Goal: Task Accomplishment & Management: Use online tool/utility

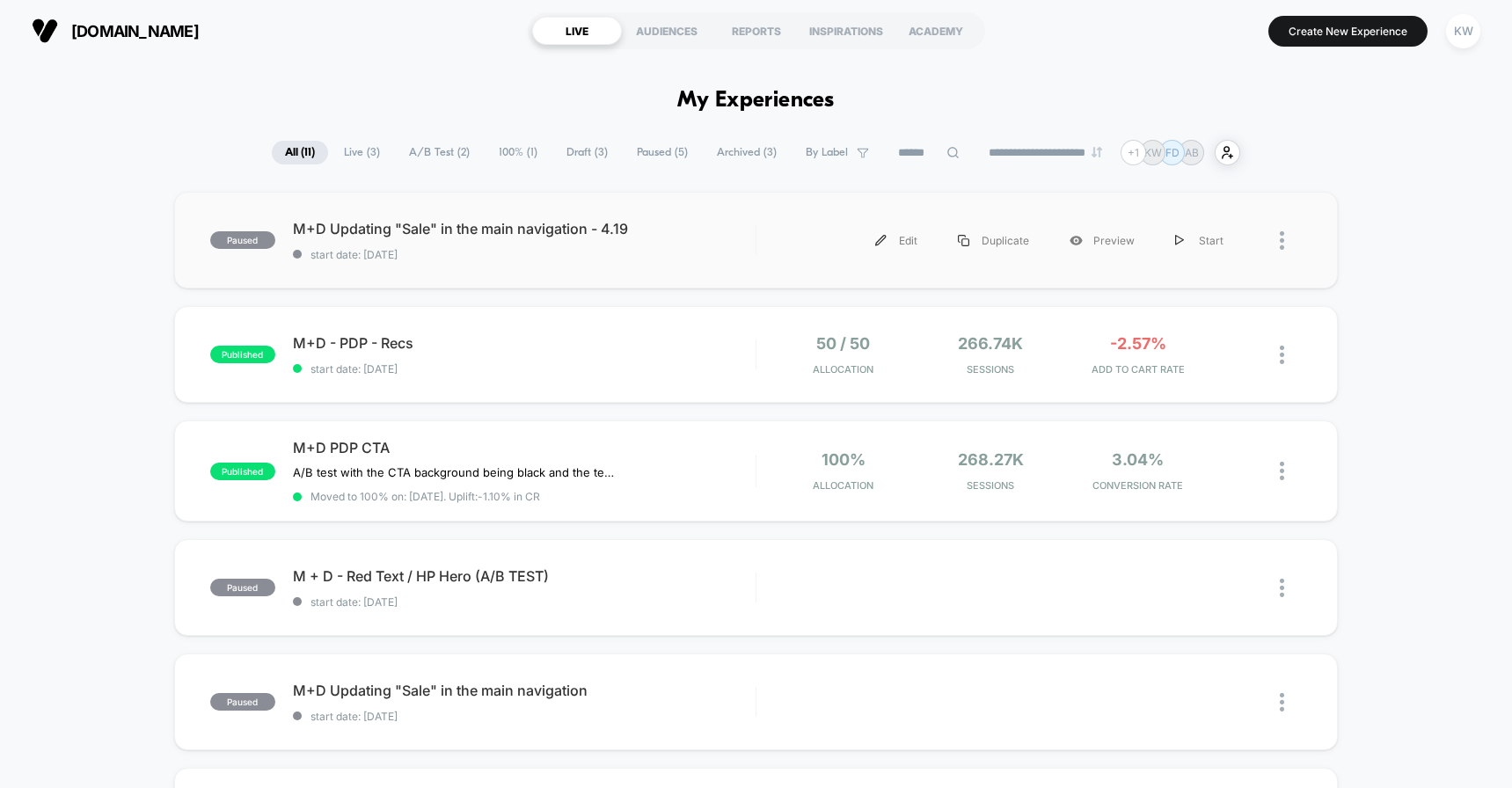
click at [492, 266] on div "paused M+D Updating "Sale" in the main navigation - 4.19 start date: [DATE] Edi…" at bounding box center [757, 240] width 1165 height 97
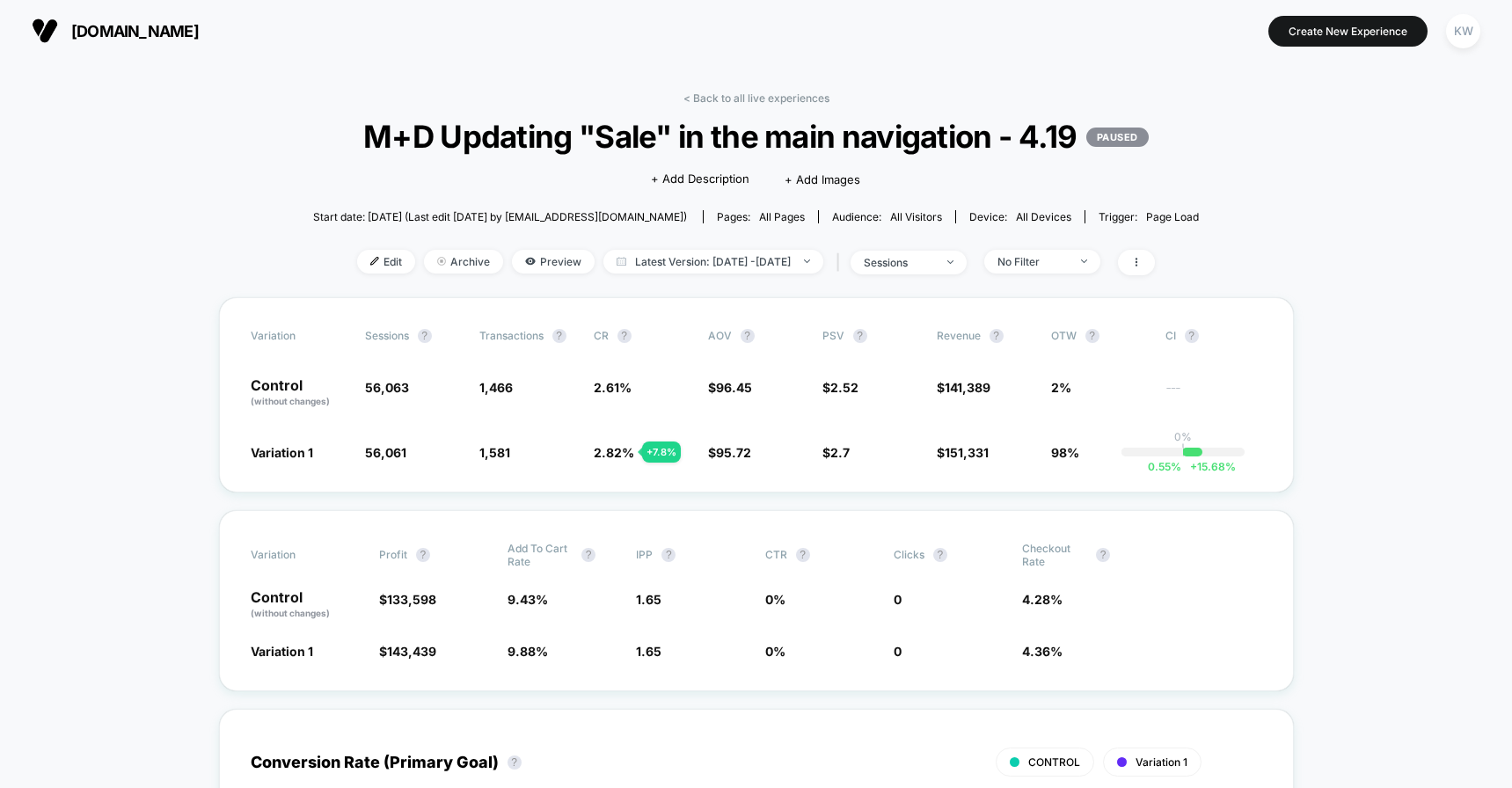
click at [131, 34] on span "[DOMAIN_NAME]" at bounding box center [135, 31] width 128 height 18
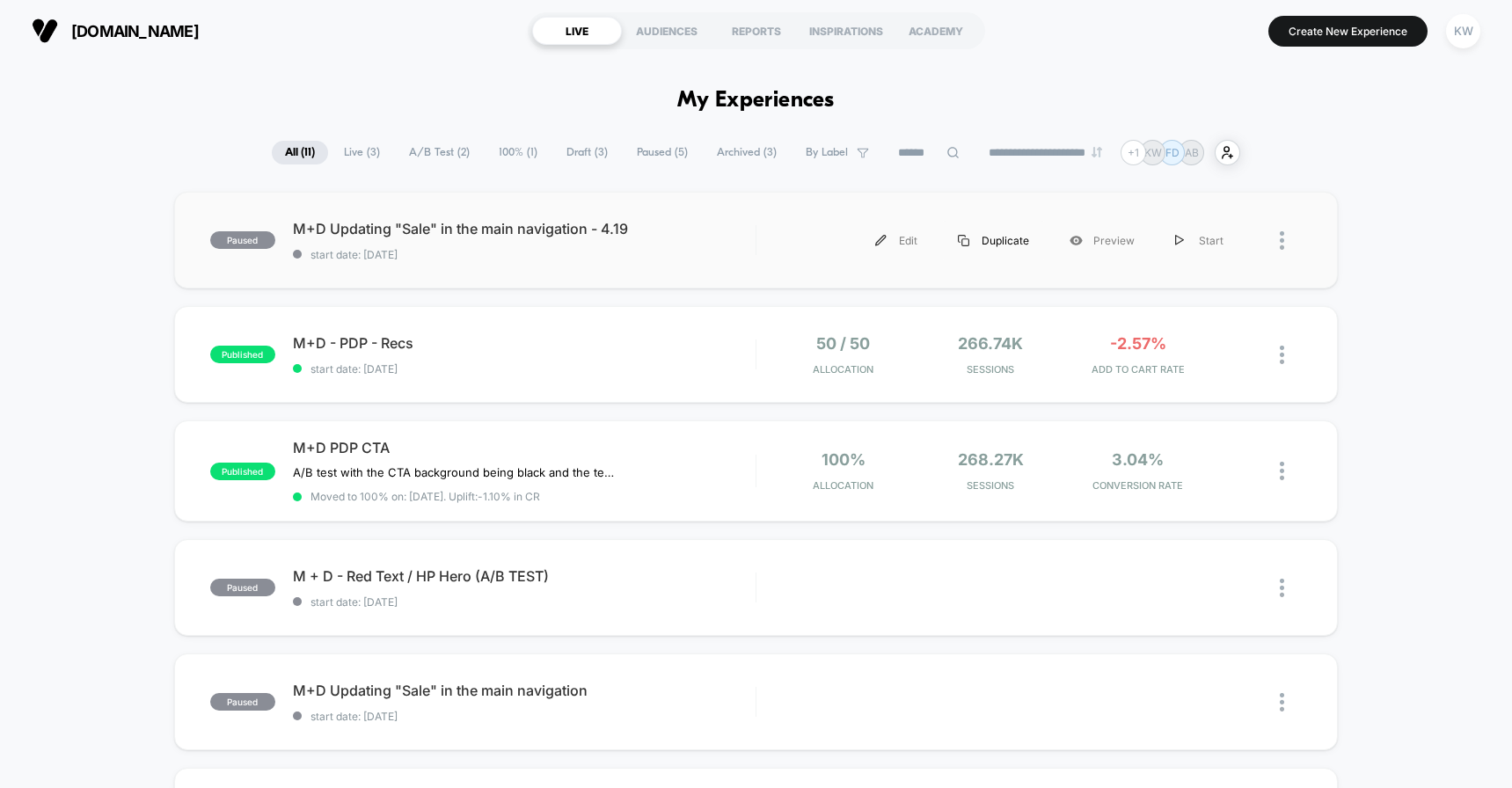
click at [998, 242] on div "Duplicate" at bounding box center [994, 241] width 112 height 40
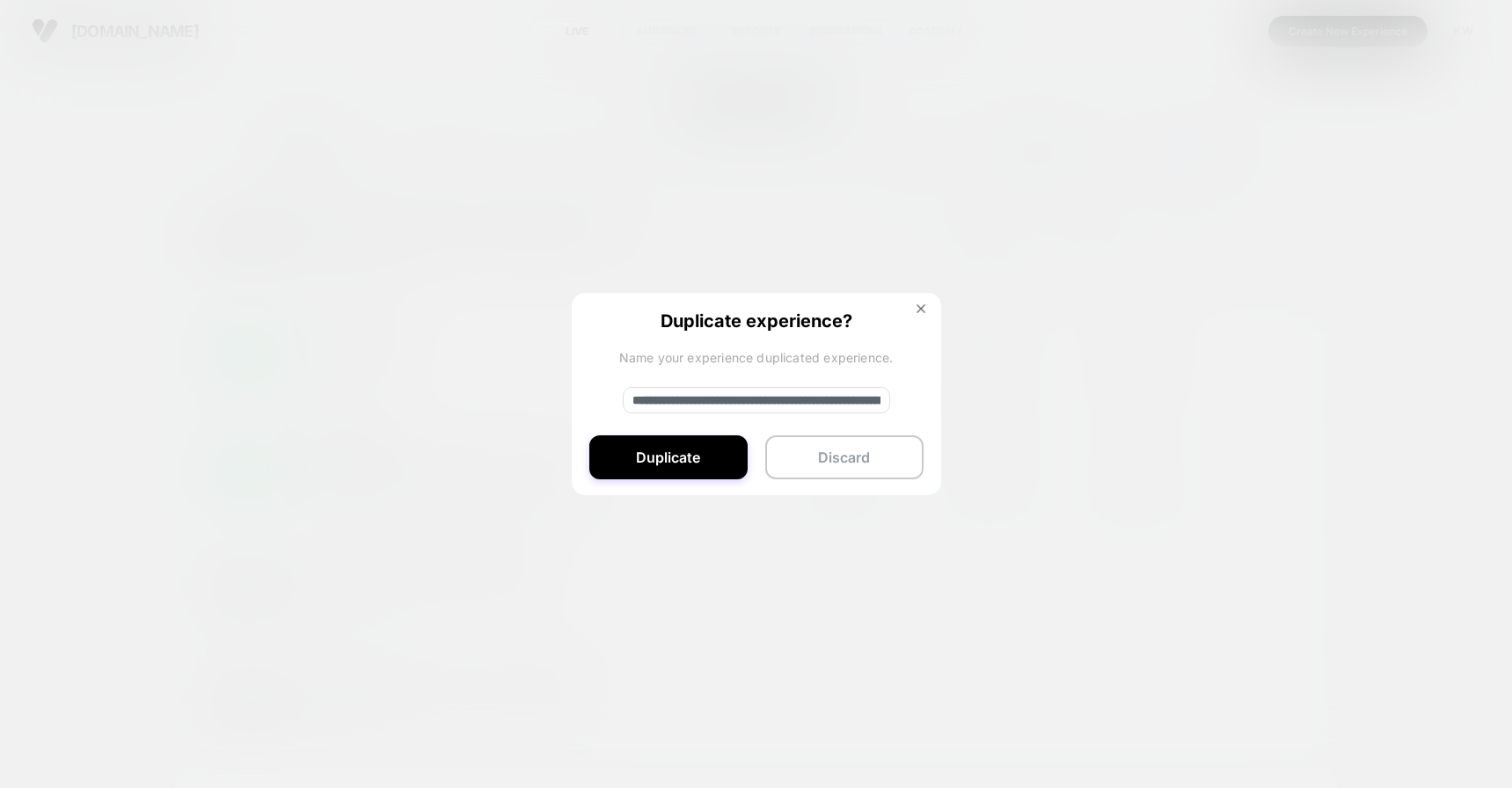
drag, startPoint x: 697, startPoint y: 401, endPoint x: 561, endPoint y: 376, distance: 138.3
click at [774, 261] on div "**********" at bounding box center [1008, 241] width 468 height 40
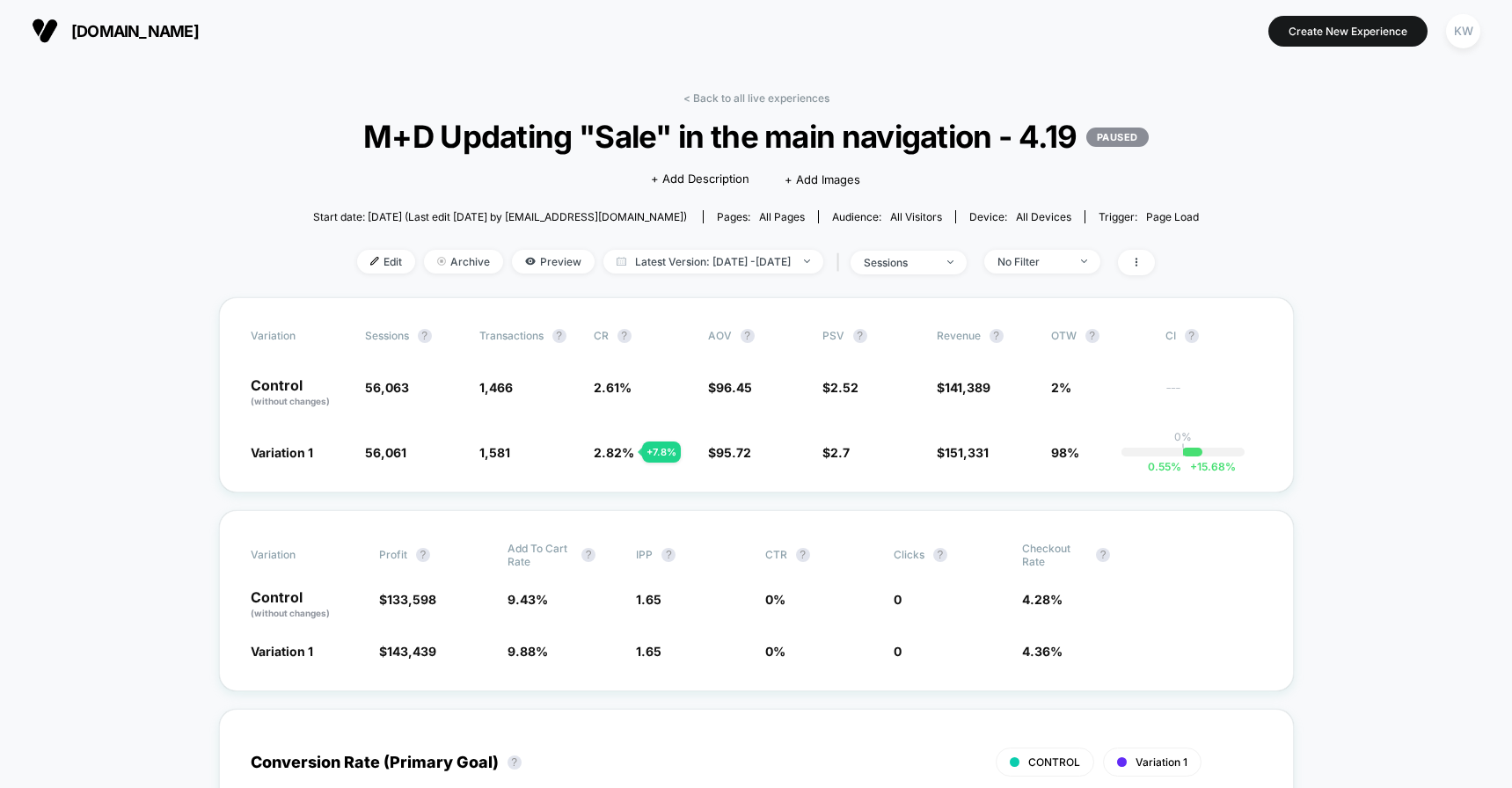
click at [50, 13] on section "[DOMAIN_NAME]" at bounding box center [265, 31] width 477 height 44
click at [56, 21] on img at bounding box center [44, 30] width 26 height 26
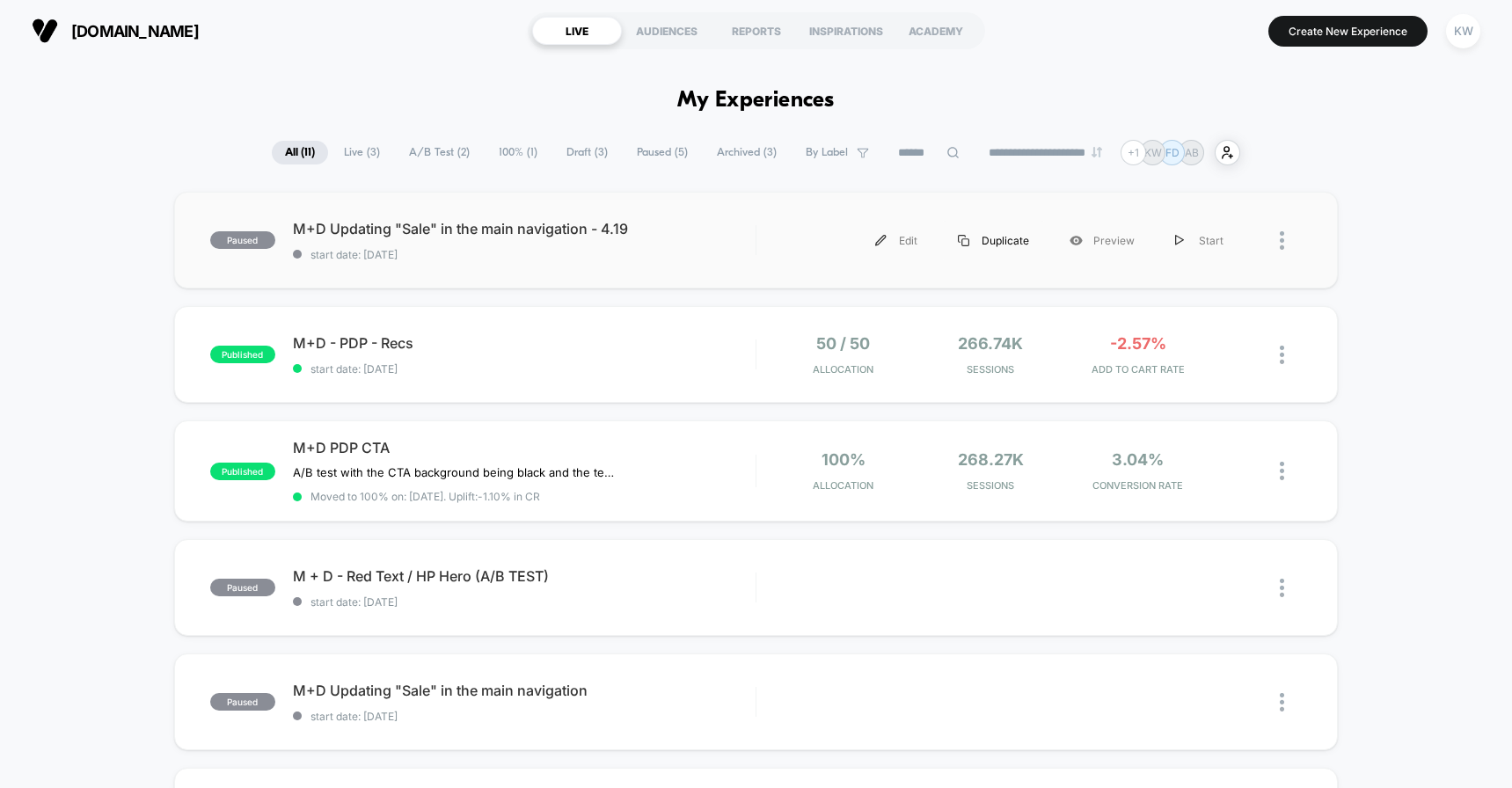
click at [1011, 235] on div "Duplicate" at bounding box center [994, 241] width 112 height 40
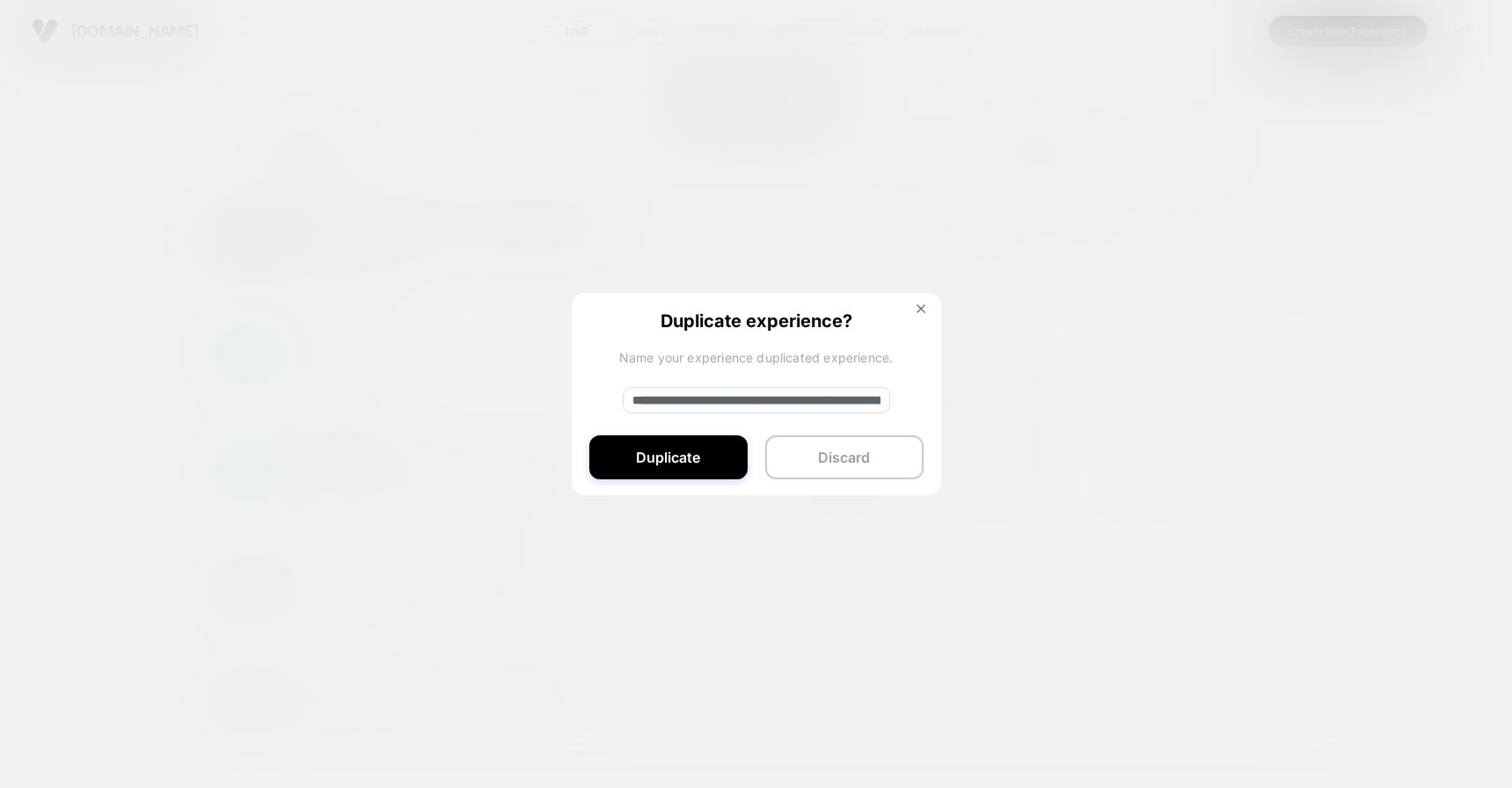
click at [694, 403] on input "**********" at bounding box center [757, 400] width 268 height 26
type input "**********"
drag, startPoint x: 673, startPoint y: 401, endPoint x: 917, endPoint y: 405, distance: 244.0
click at [917, 405] on div "**********" at bounding box center [756, 395] width 369 height 204
drag, startPoint x: 673, startPoint y: 401, endPoint x: 858, endPoint y: 404, distance: 185.0
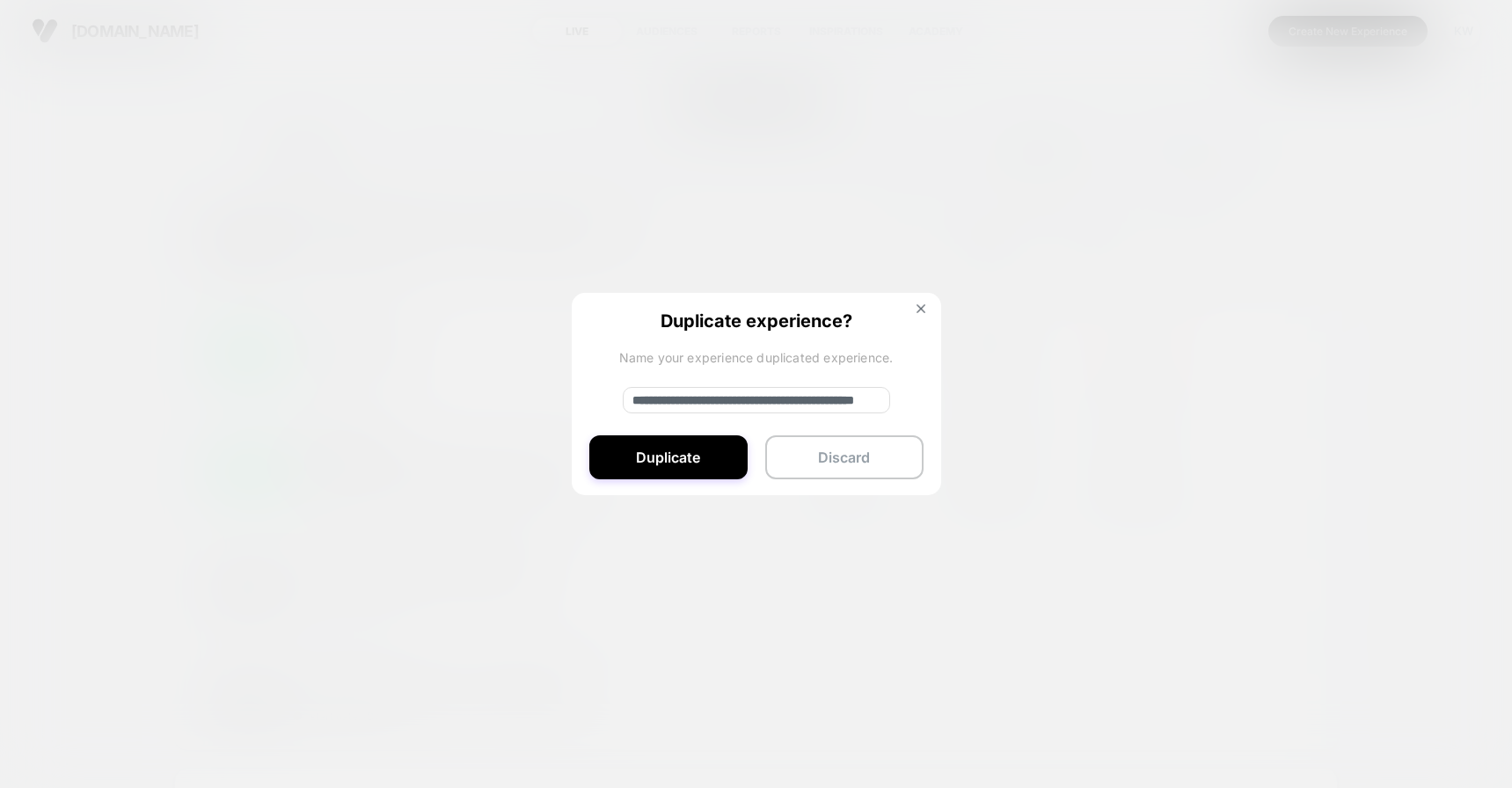
click at [858, 404] on input "**********" at bounding box center [757, 400] width 268 height 26
type input "**********"
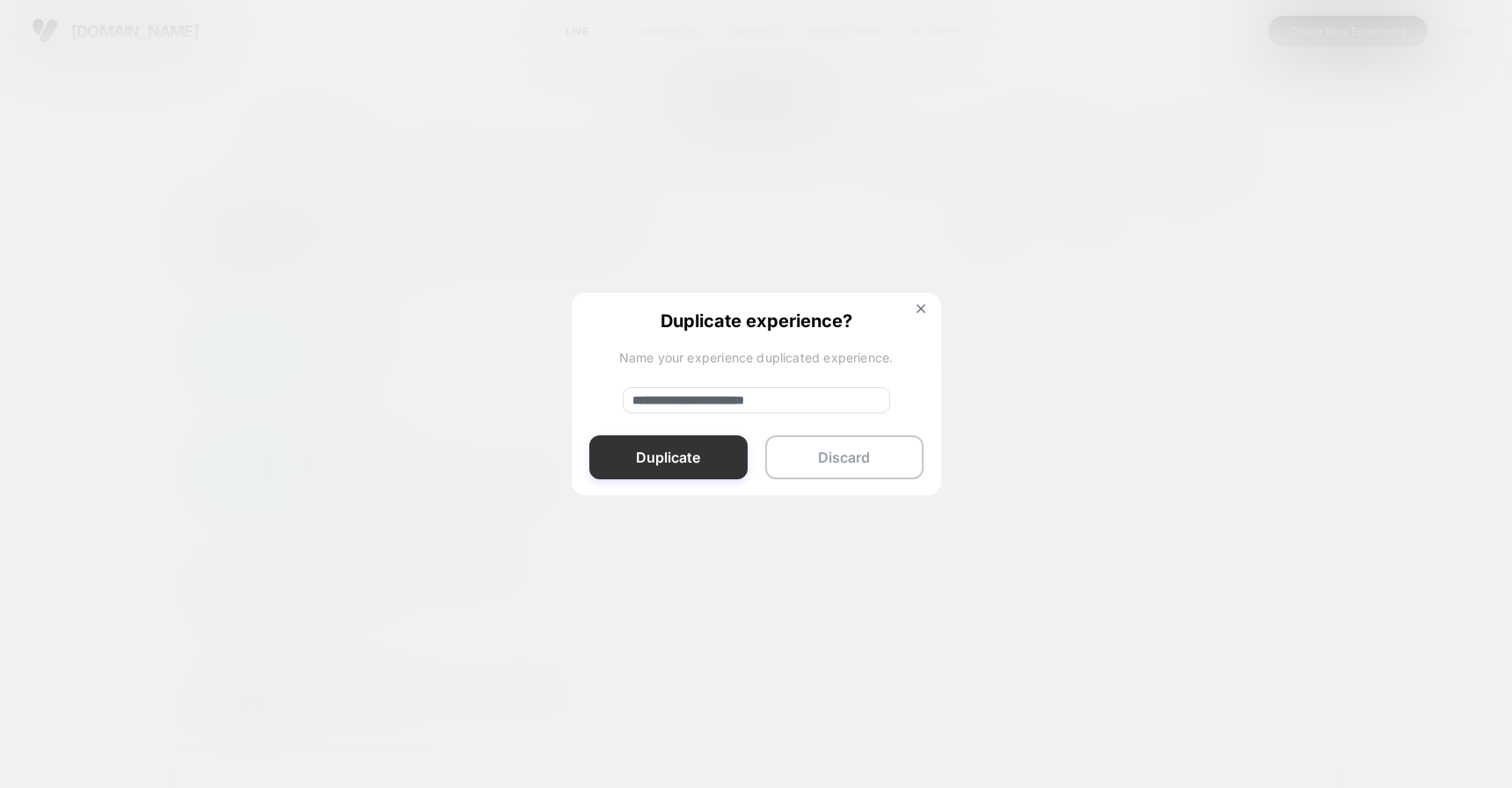
click at [695, 473] on button "Duplicate" at bounding box center [668, 457] width 158 height 44
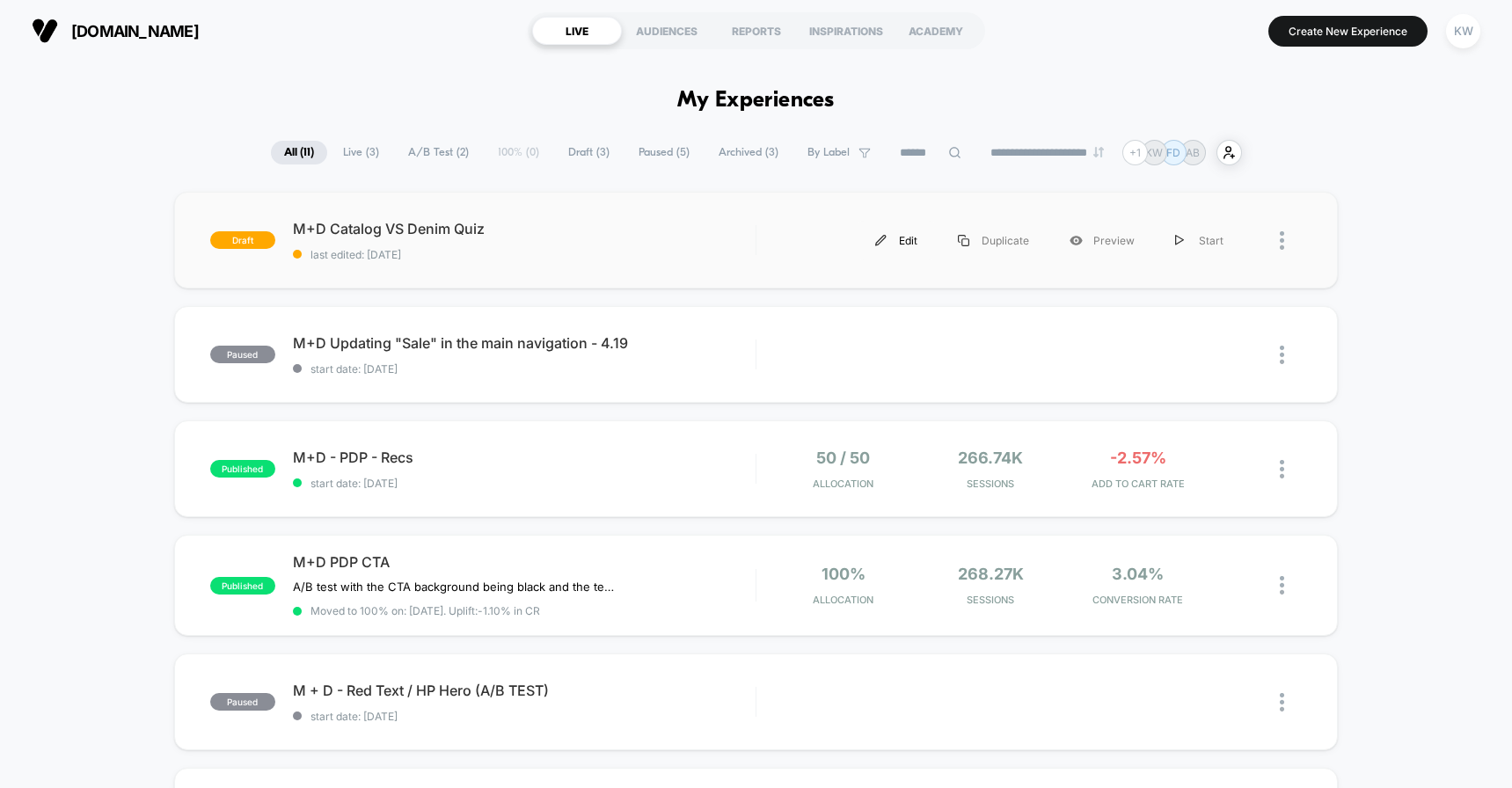
click at [893, 240] on div "Edit" at bounding box center [895, 241] width 82 height 40
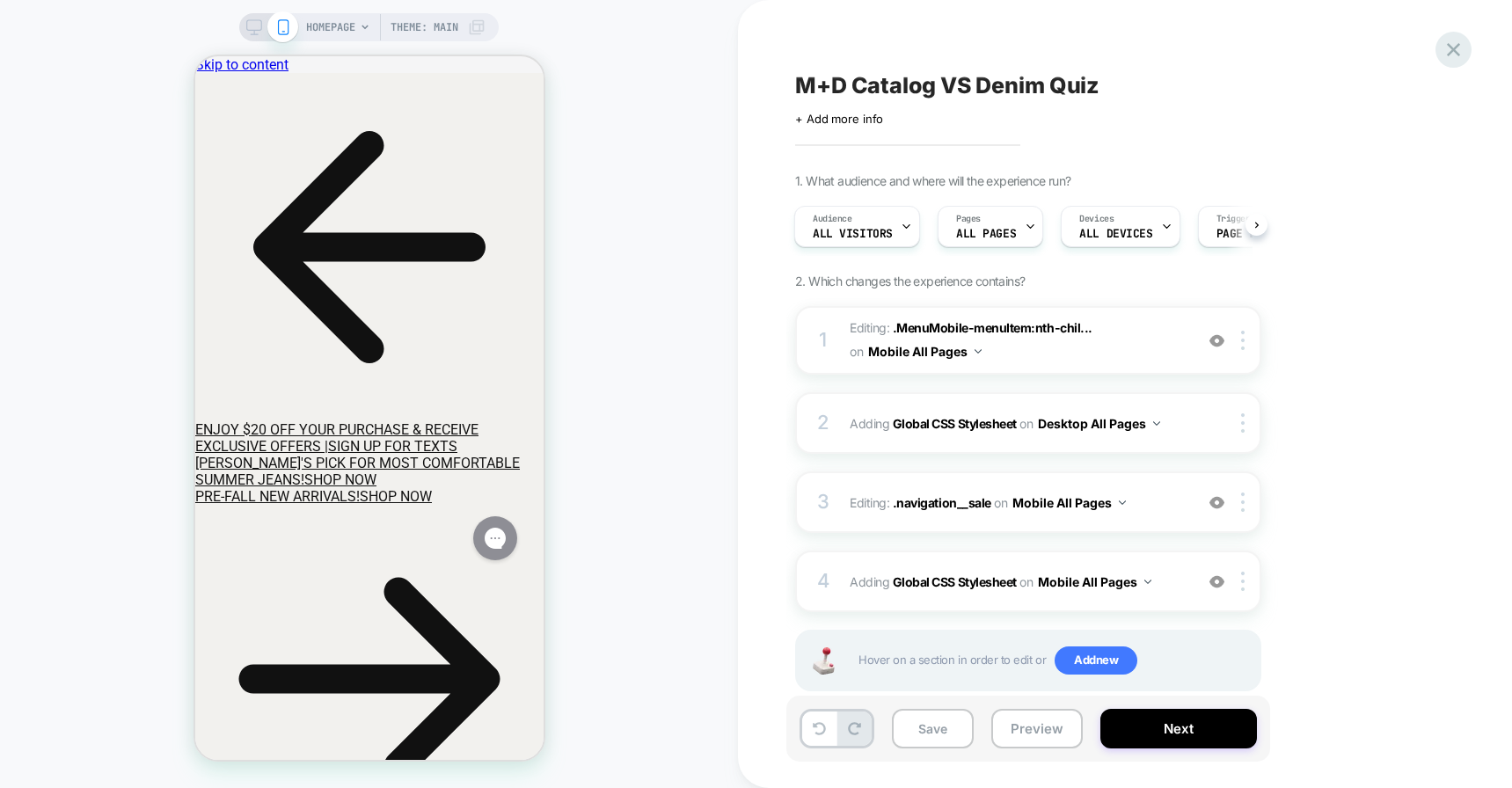
click at [1456, 57] on icon at bounding box center [1453, 50] width 24 height 24
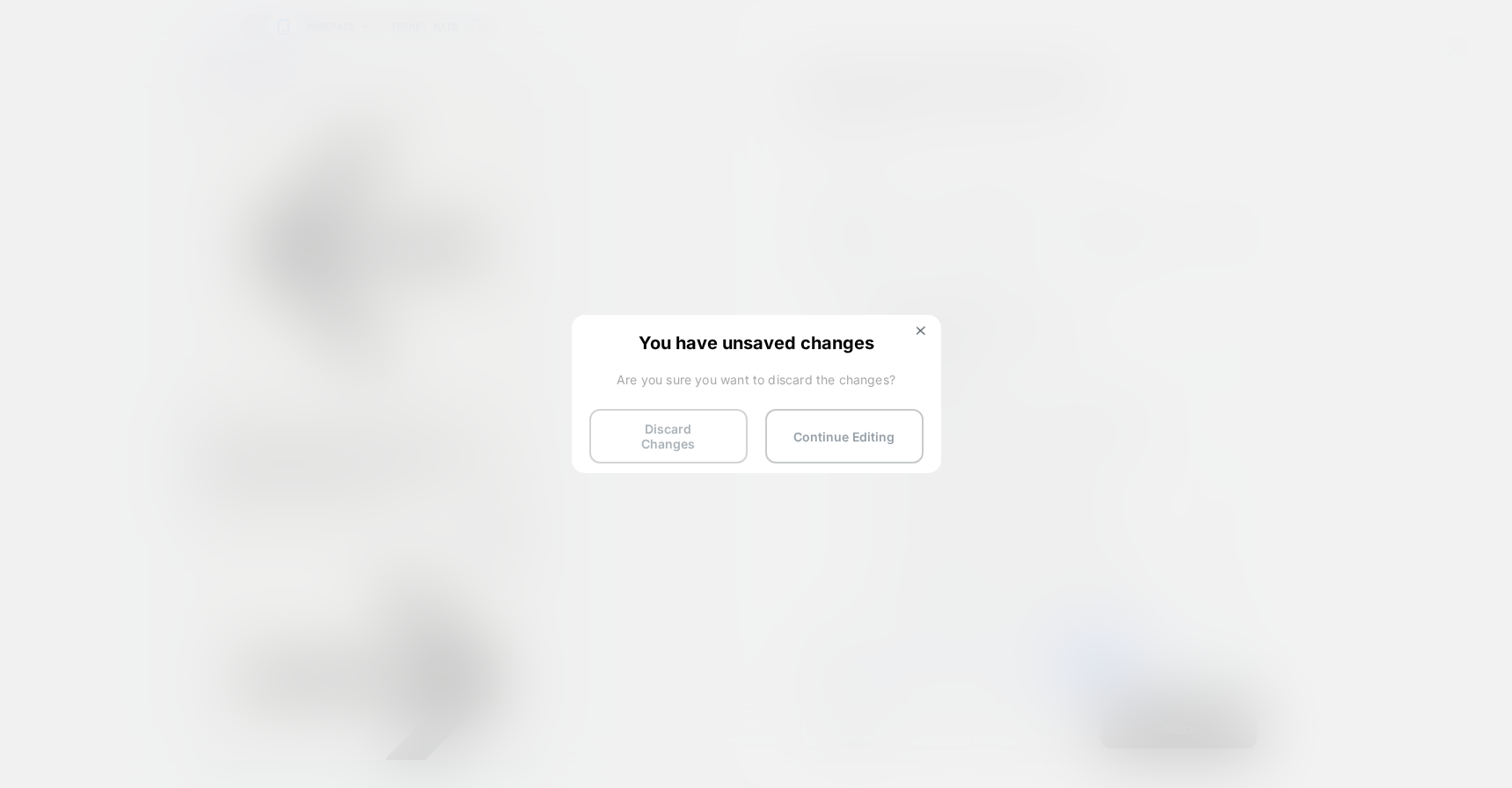
click at [713, 432] on button "Discard Changes" at bounding box center [668, 436] width 158 height 54
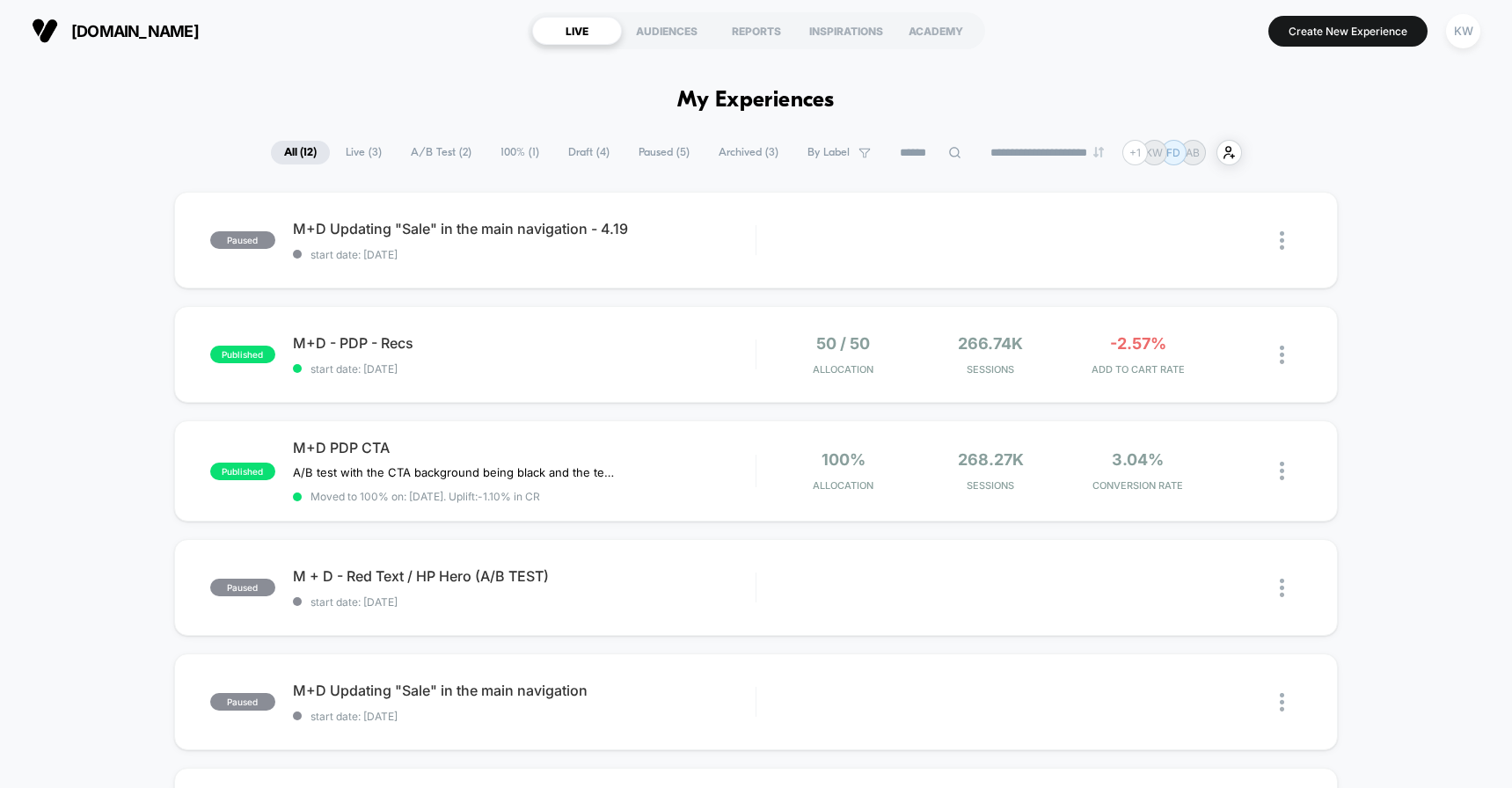
click at [563, 153] on span "Draft ( 4 )" at bounding box center [589, 153] width 68 height 24
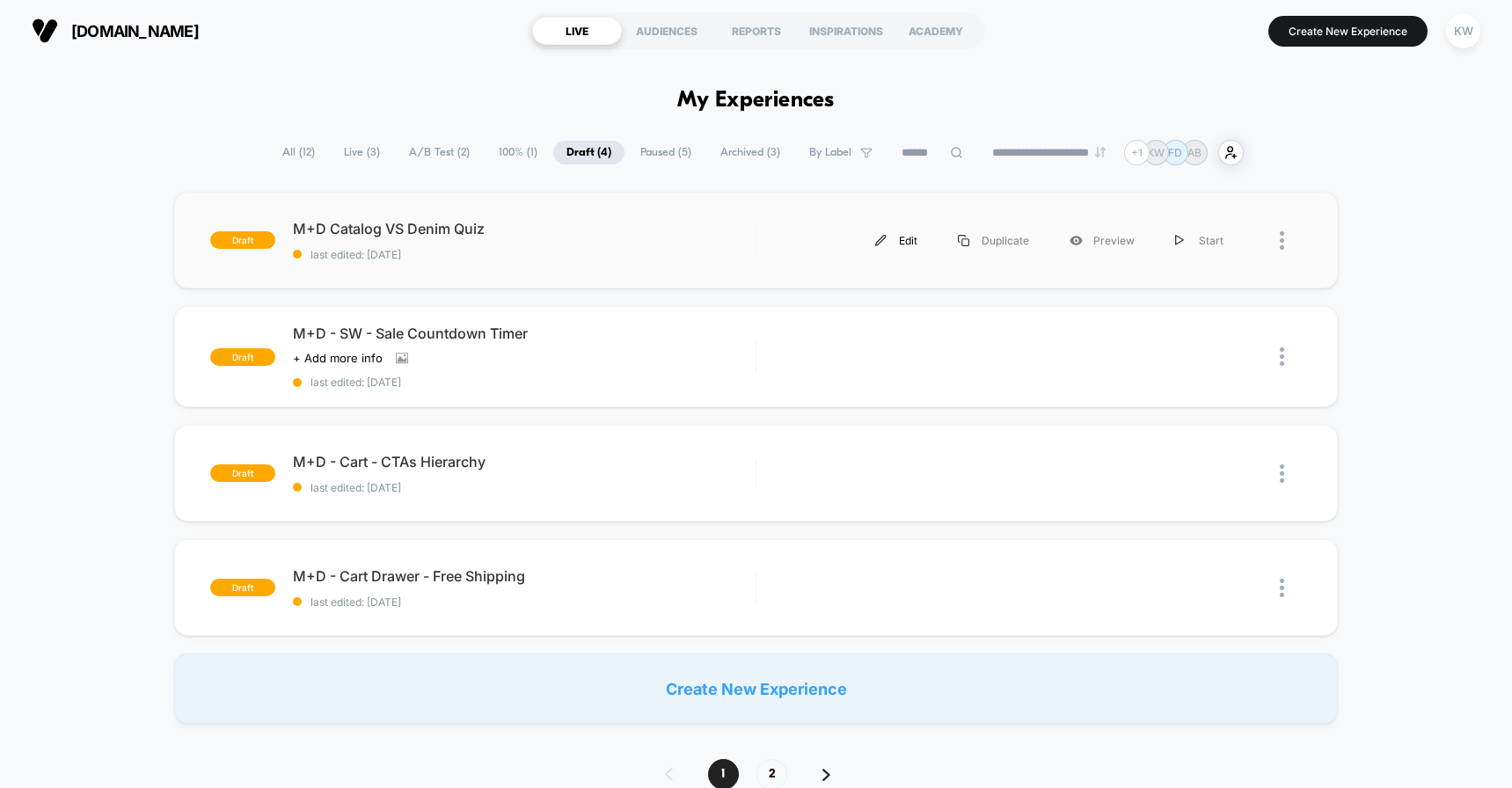
click at [908, 240] on div "Edit" at bounding box center [895, 241] width 82 height 40
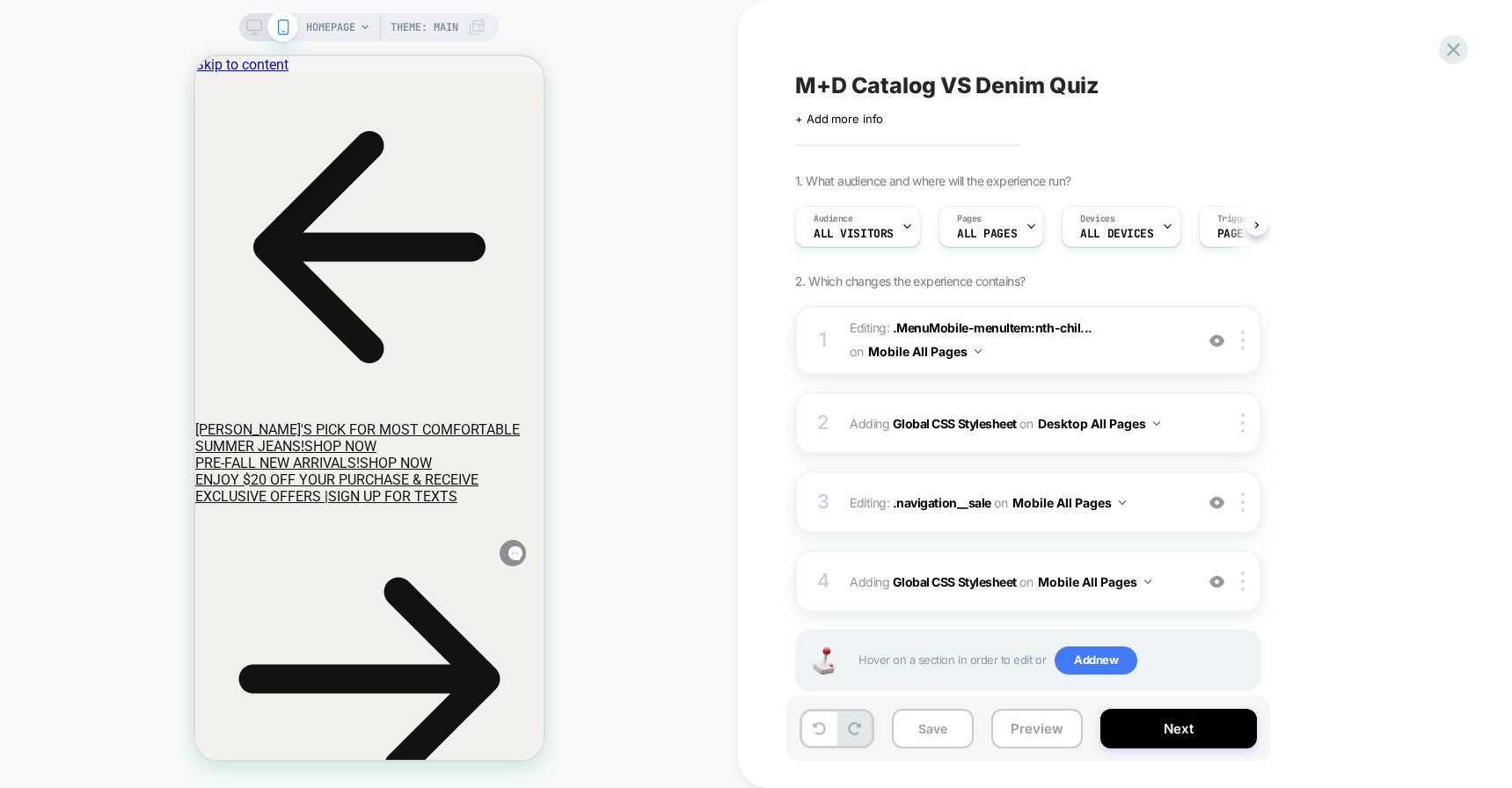
scroll to position [0, 1]
click at [1189, 431] on div "2 Adding Global CSS Stylesheet on Desktop All Pages Copy to Mobile Target All D…" at bounding box center [1027, 423] width 466 height 62
click at [1195, 413] on div "2 Adding Global CSS Stylesheet on Desktop All Pages Copy to Mobile Target All D…" at bounding box center [1027, 423] width 466 height 62
click at [1072, 352] on span "Editing : .MenuMobile-menuItem:nth-chil... .MenuMobile-menuItem:nth-child(33) o…" at bounding box center [1016, 340] width 335 height 48
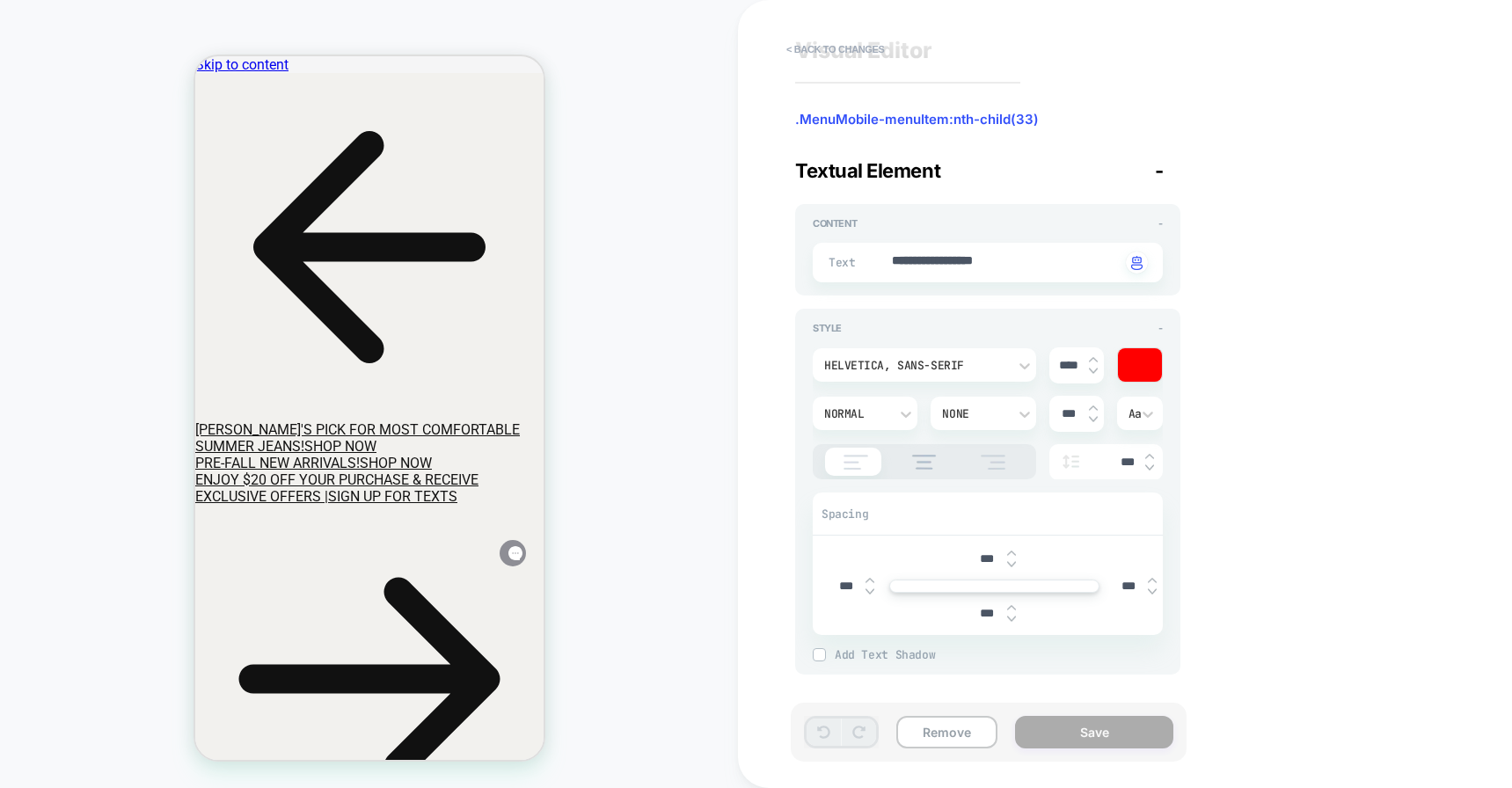
scroll to position [0, 0]
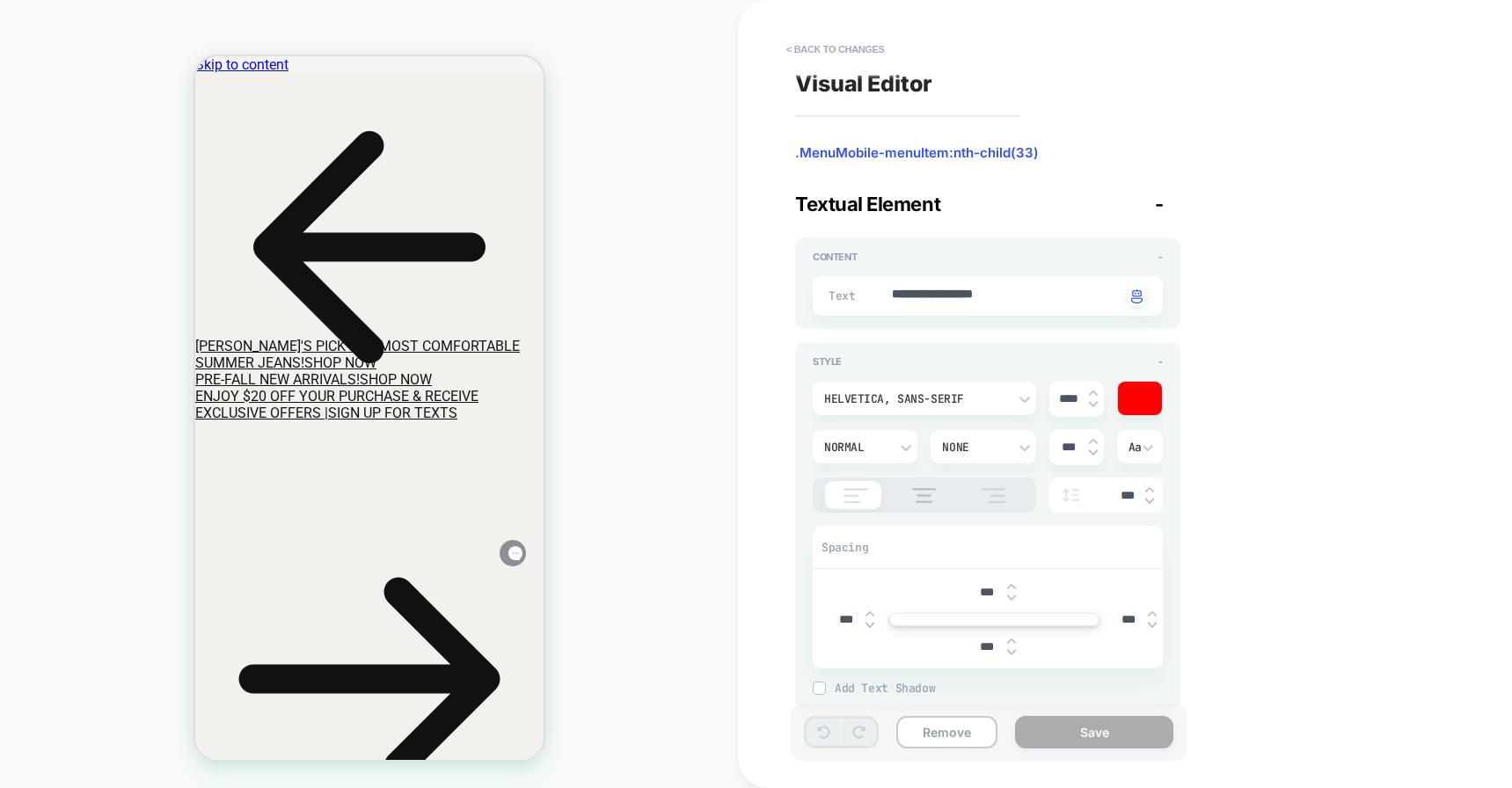
click at [972, 152] on span ".MenuMobile-menuItem:nth-child(33)" at bounding box center [988, 152] width 385 height 17
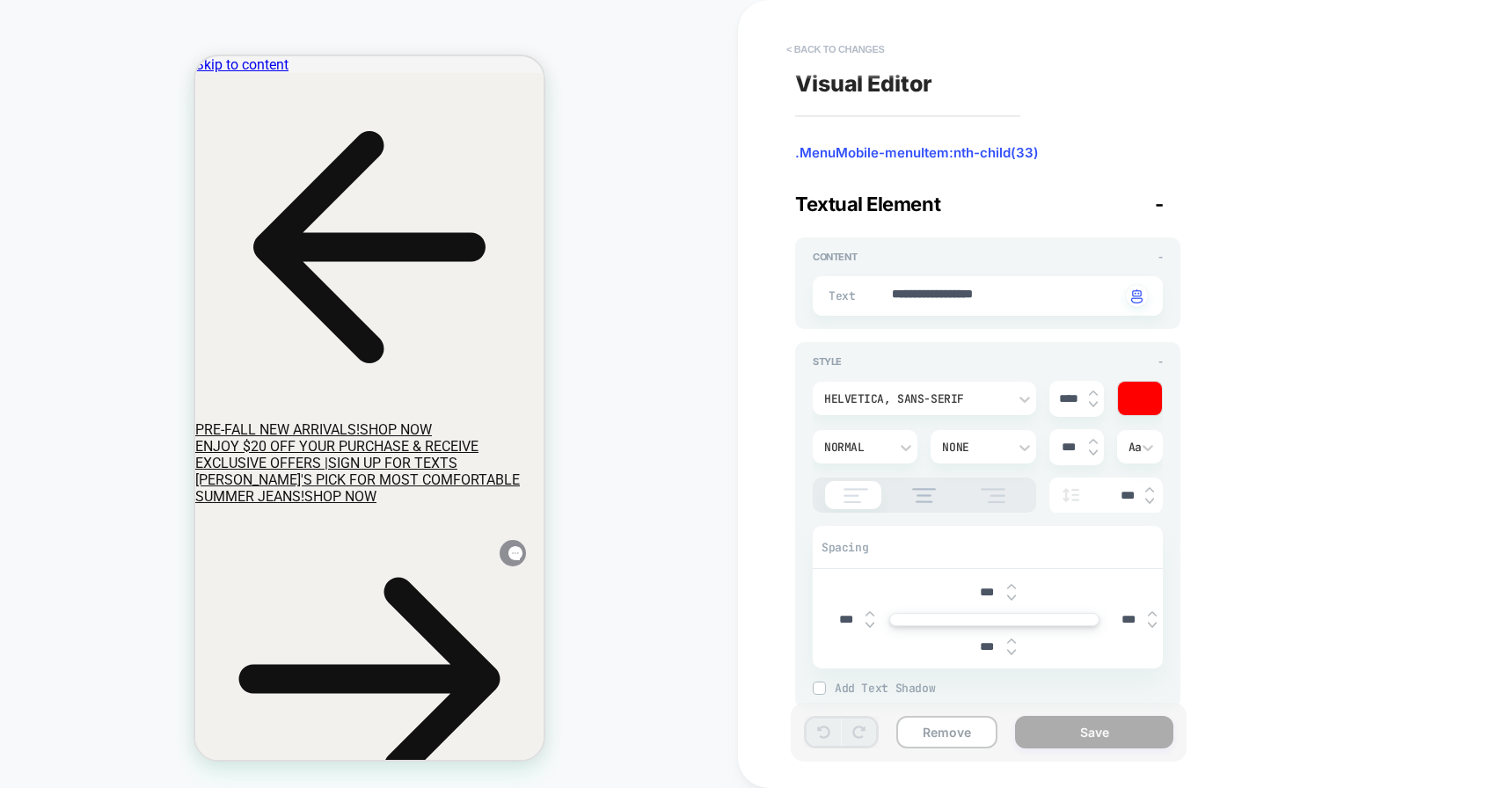
click at [843, 51] on button "< Back to changes" at bounding box center [836, 49] width 116 height 28
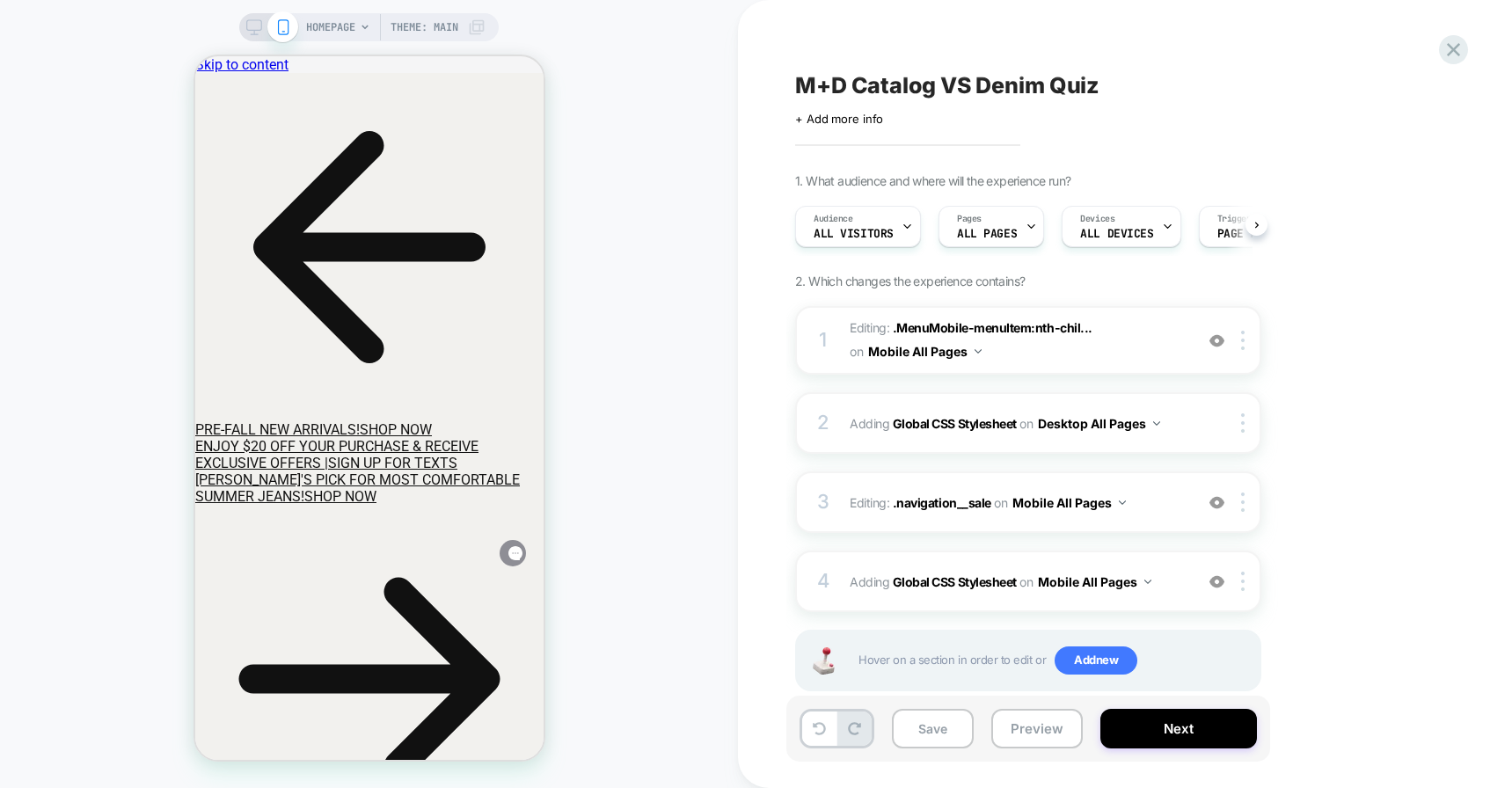
scroll to position [0, 1]
click at [1244, 349] on div at bounding box center [1245, 340] width 29 height 19
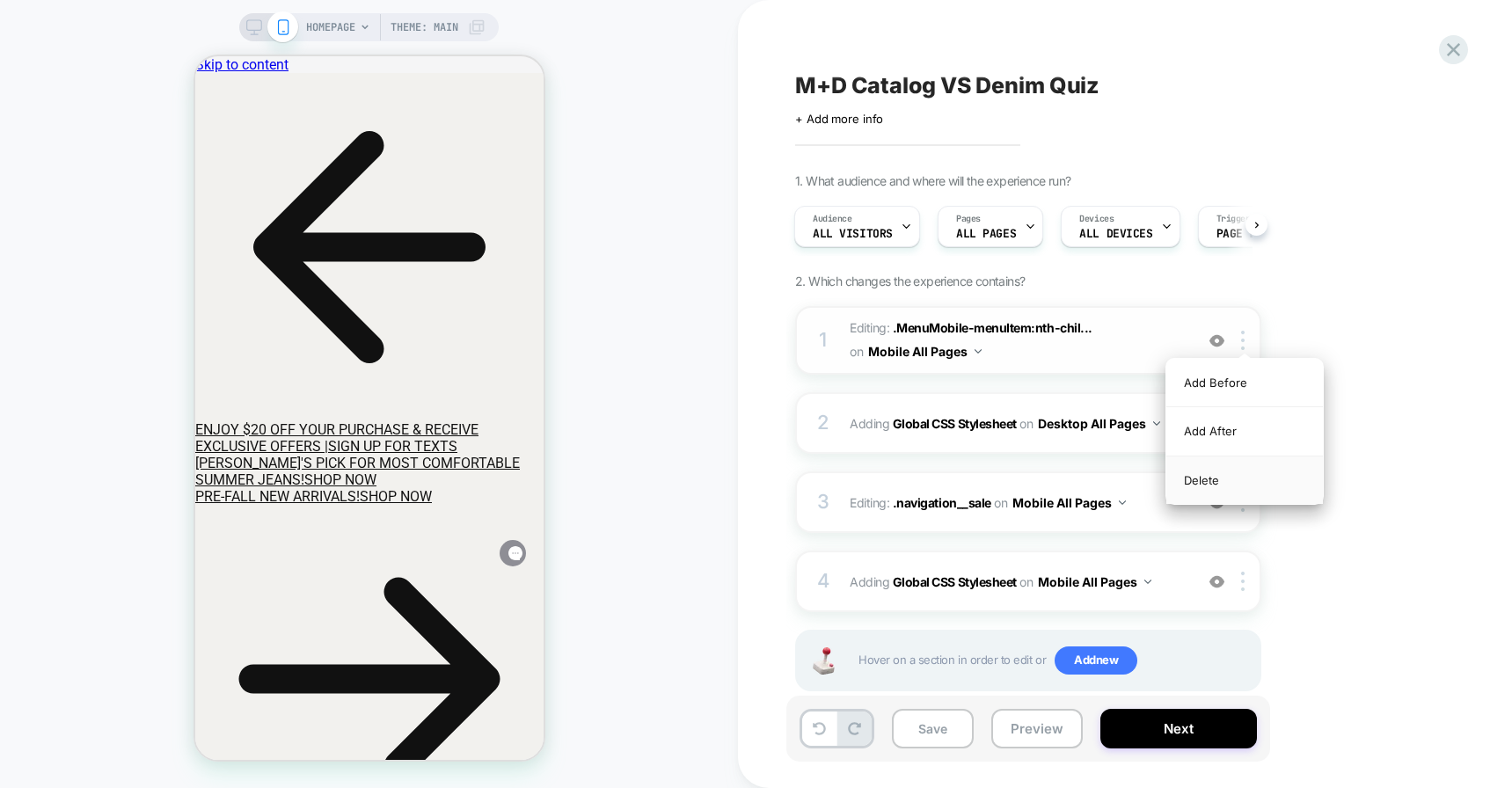
click at [1203, 488] on div "Delete" at bounding box center [1244, 480] width 156 height 48
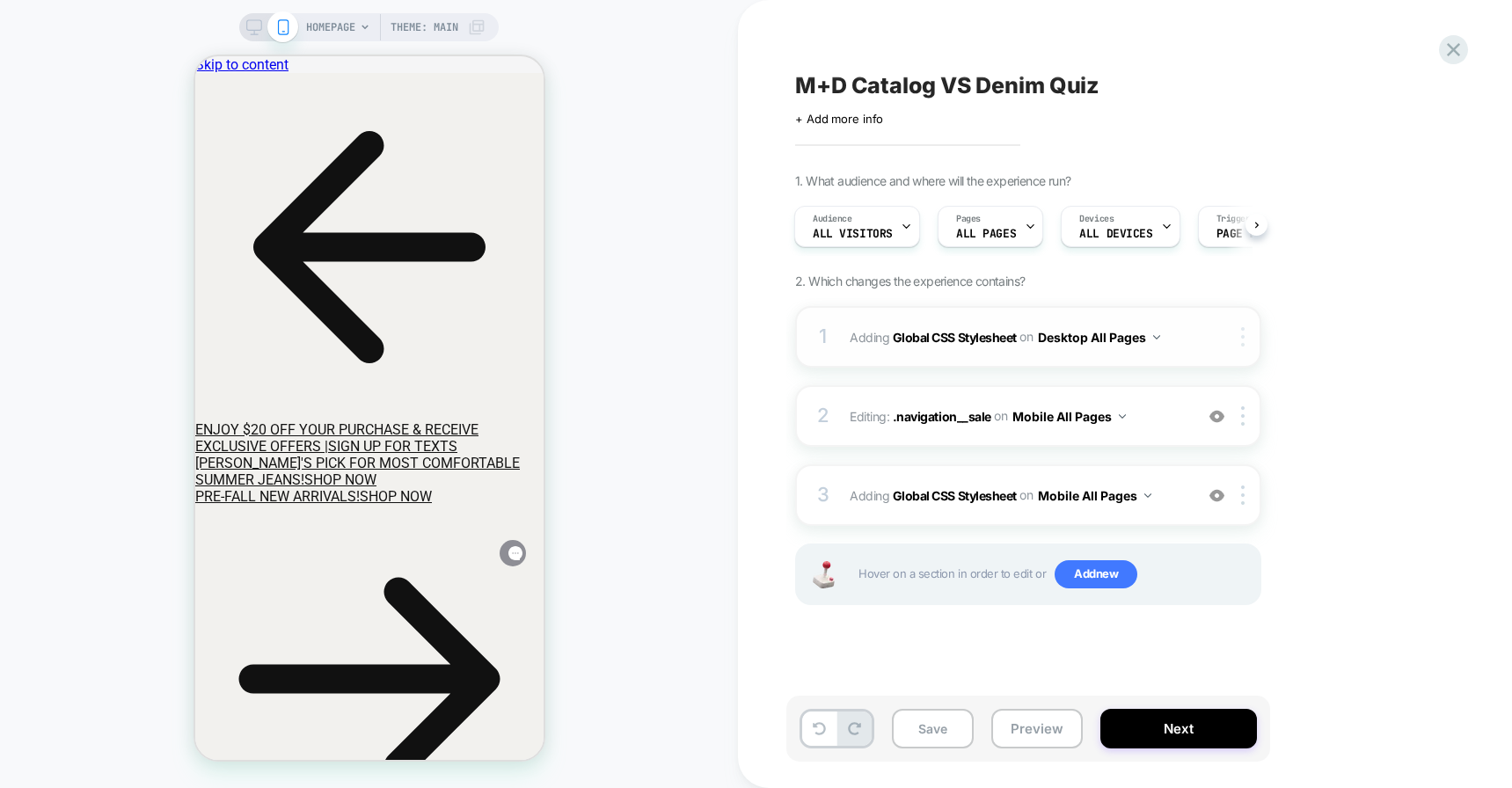
click at [1242, 338] on img at bounding box center [1243, 337] width 4 height 19
click at [1224, 460] on div "Delete" at bounding box center [1244, 477] width 156 height 48
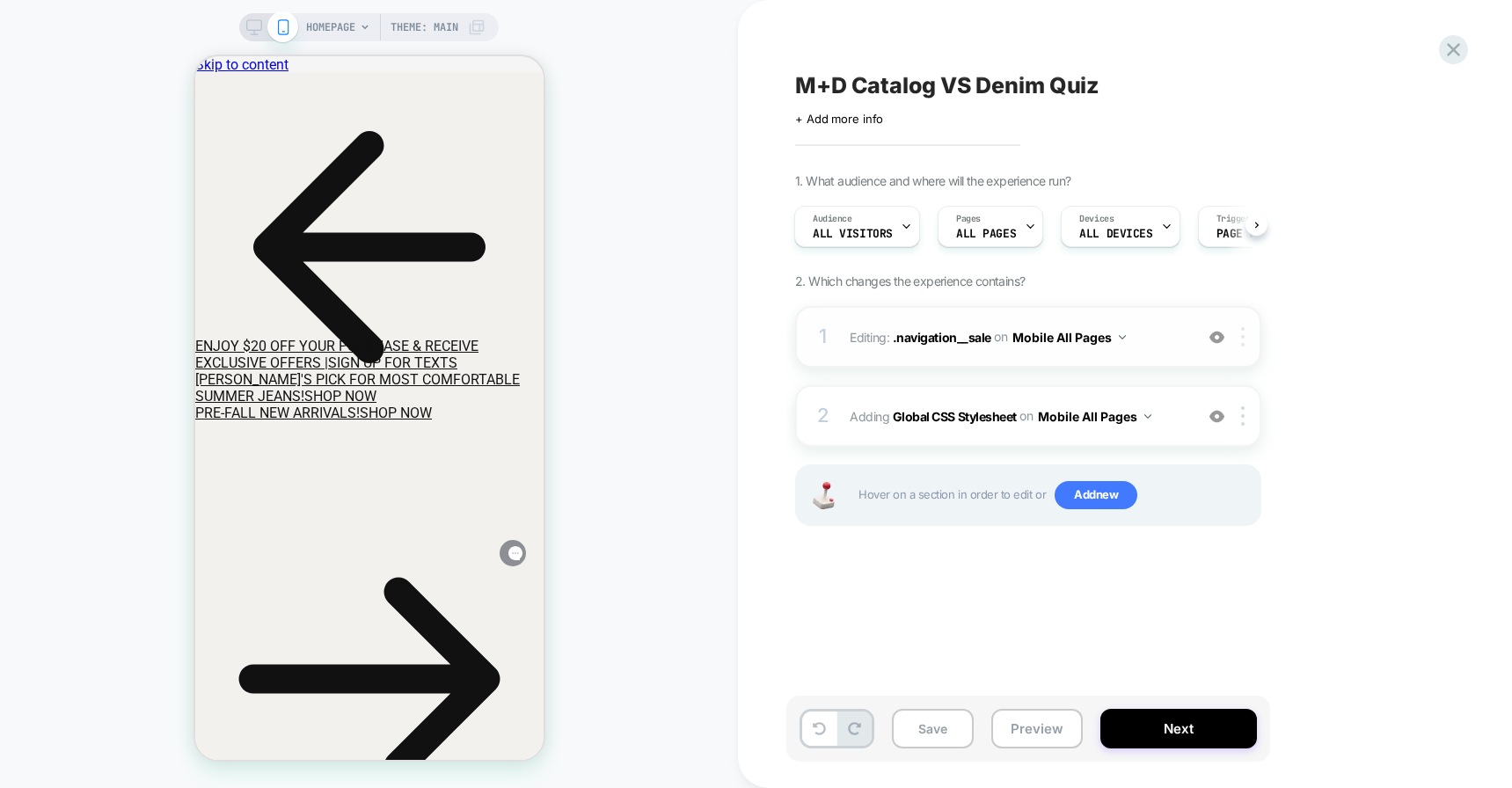
click at [1247, 332] on div at bounding box center [1245, 337] width 29 height 19
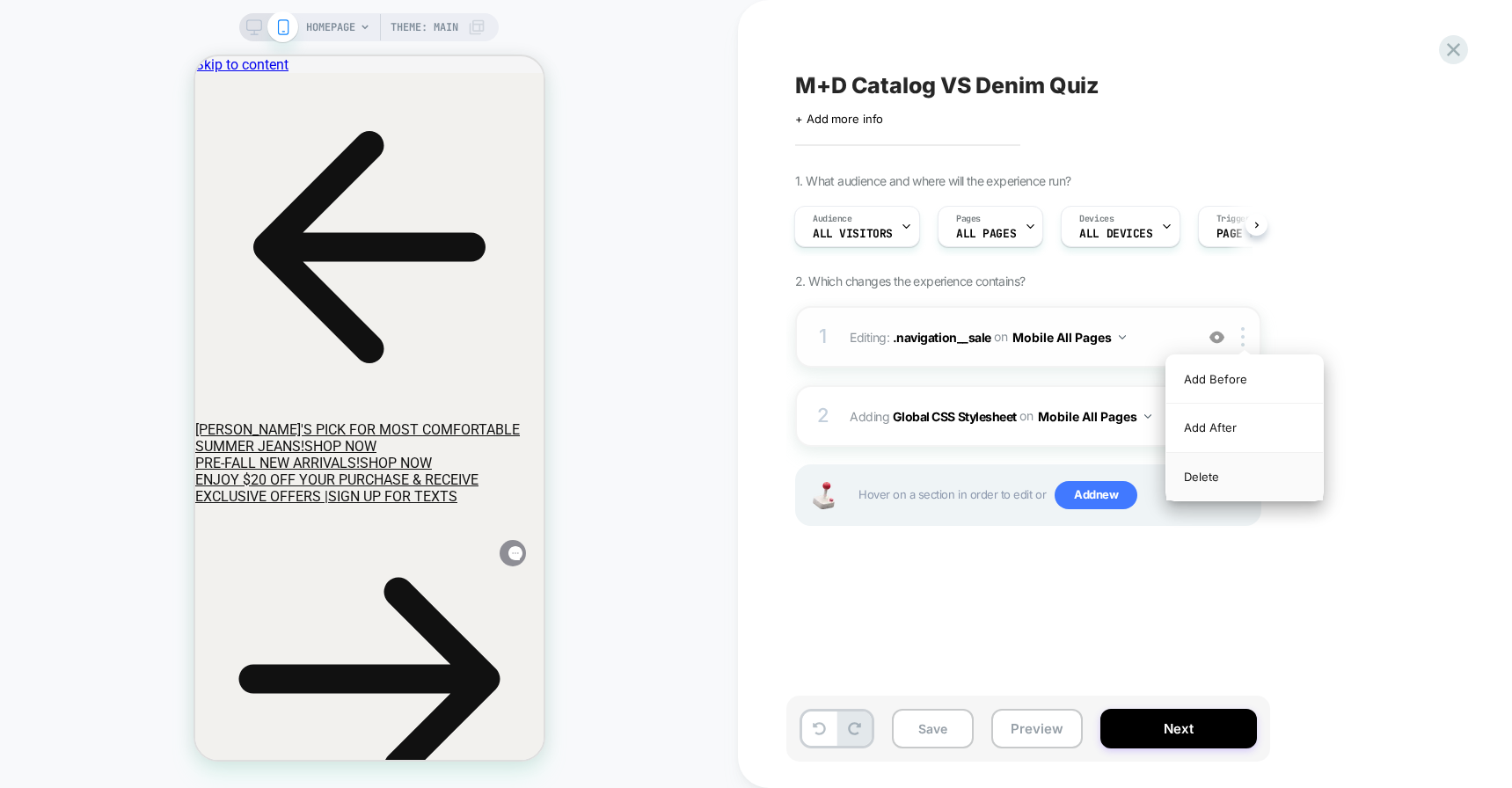
click at [1212, 465] on div "Delete" at bounding box center [1244, 477] width 156 height 48
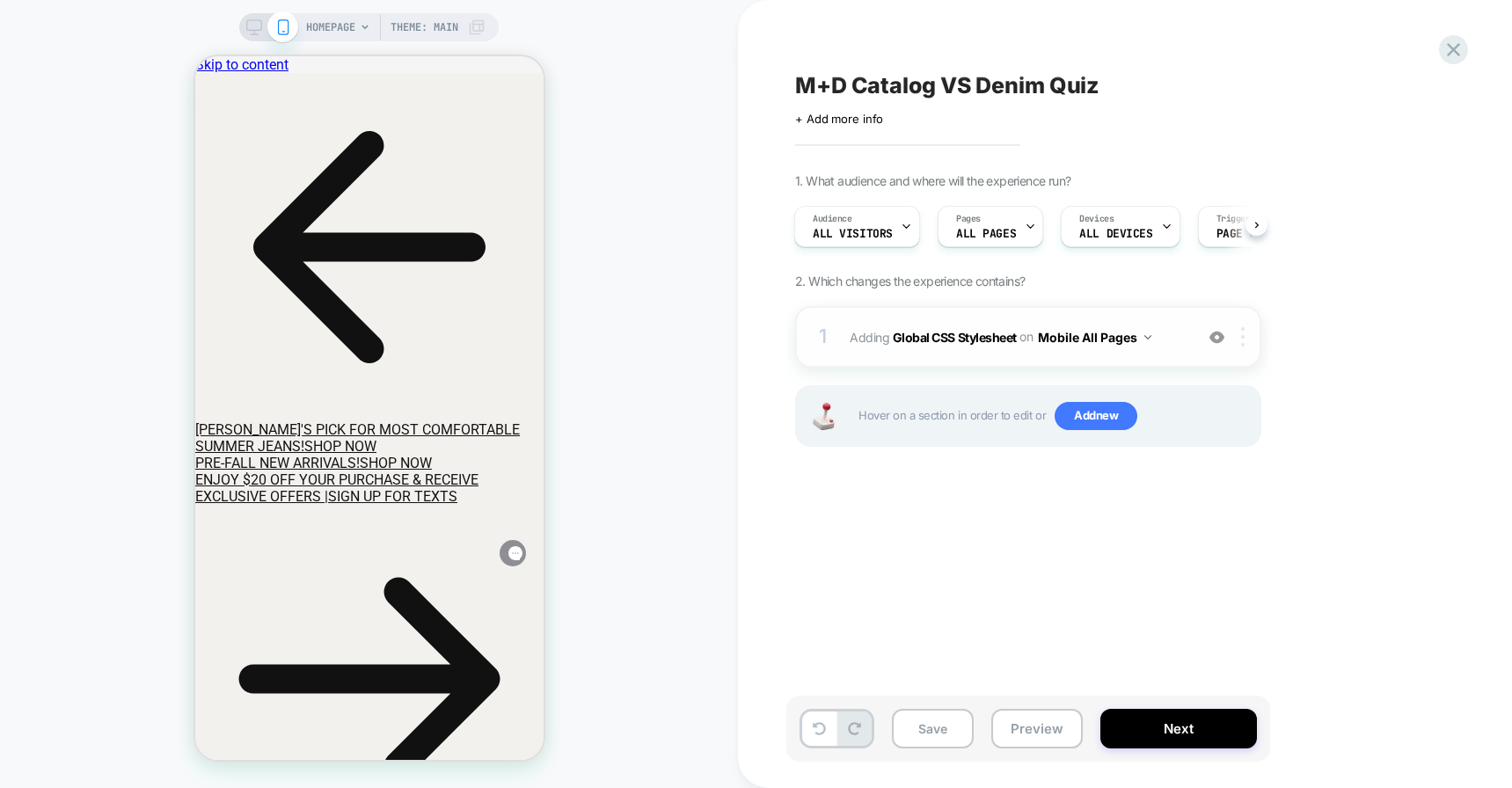
click at [1243, 340] on img at bounding box center [1243, 337] width 4 height 19
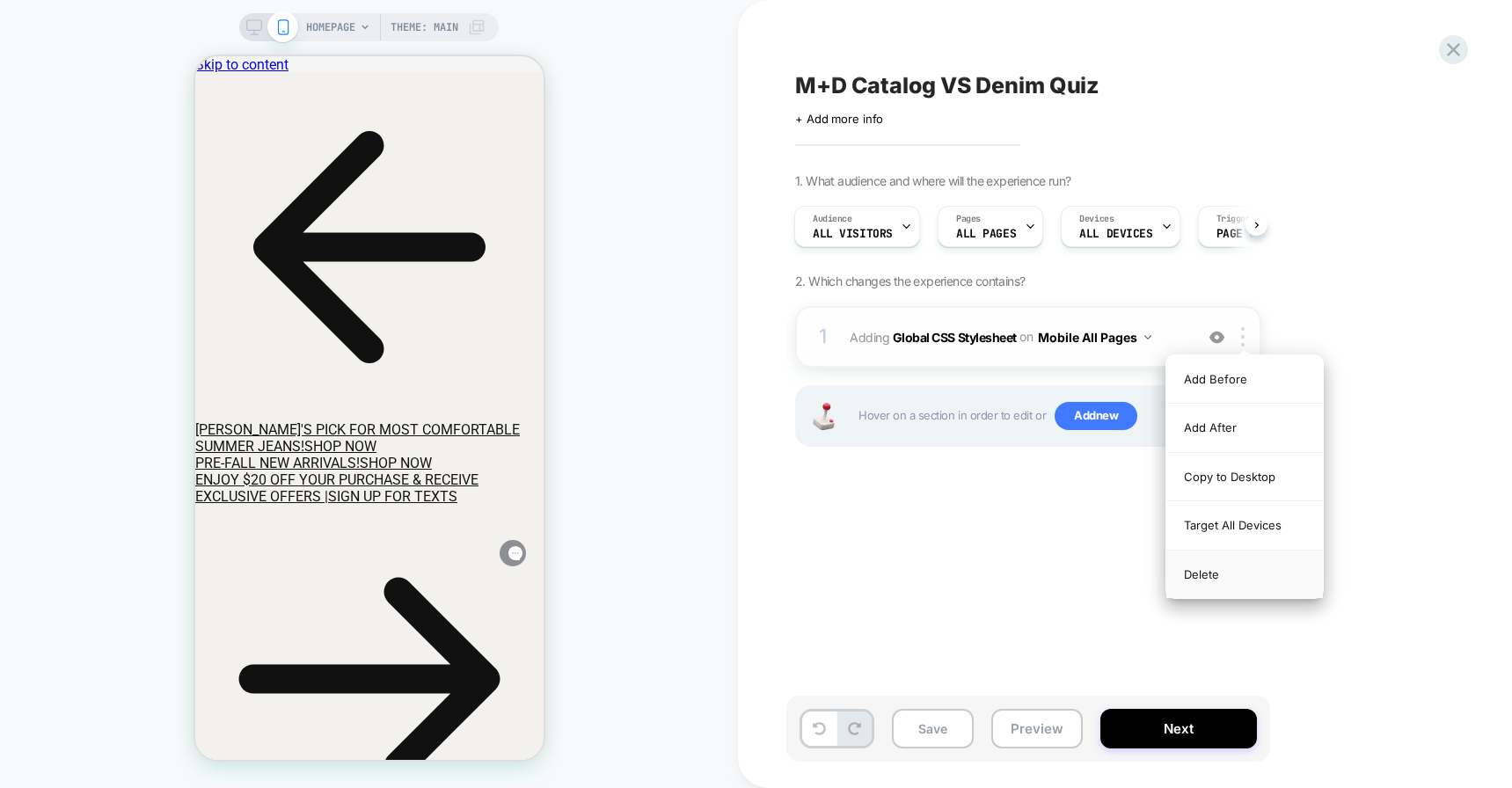
click at [1195, 563] on div "Delete" at bounding box center [1244, 574] width 156 height 48
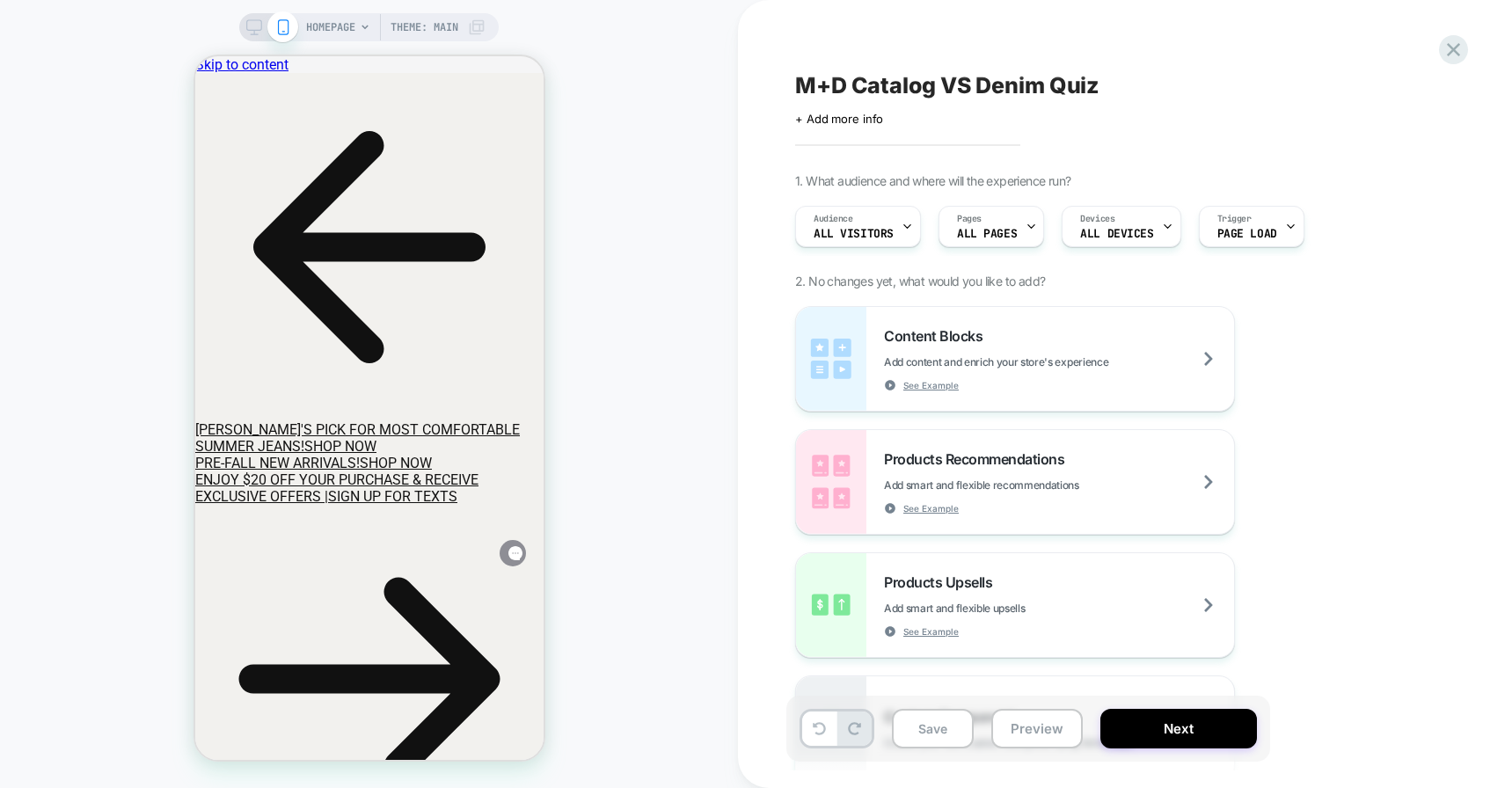
scroll to position [0, 0]
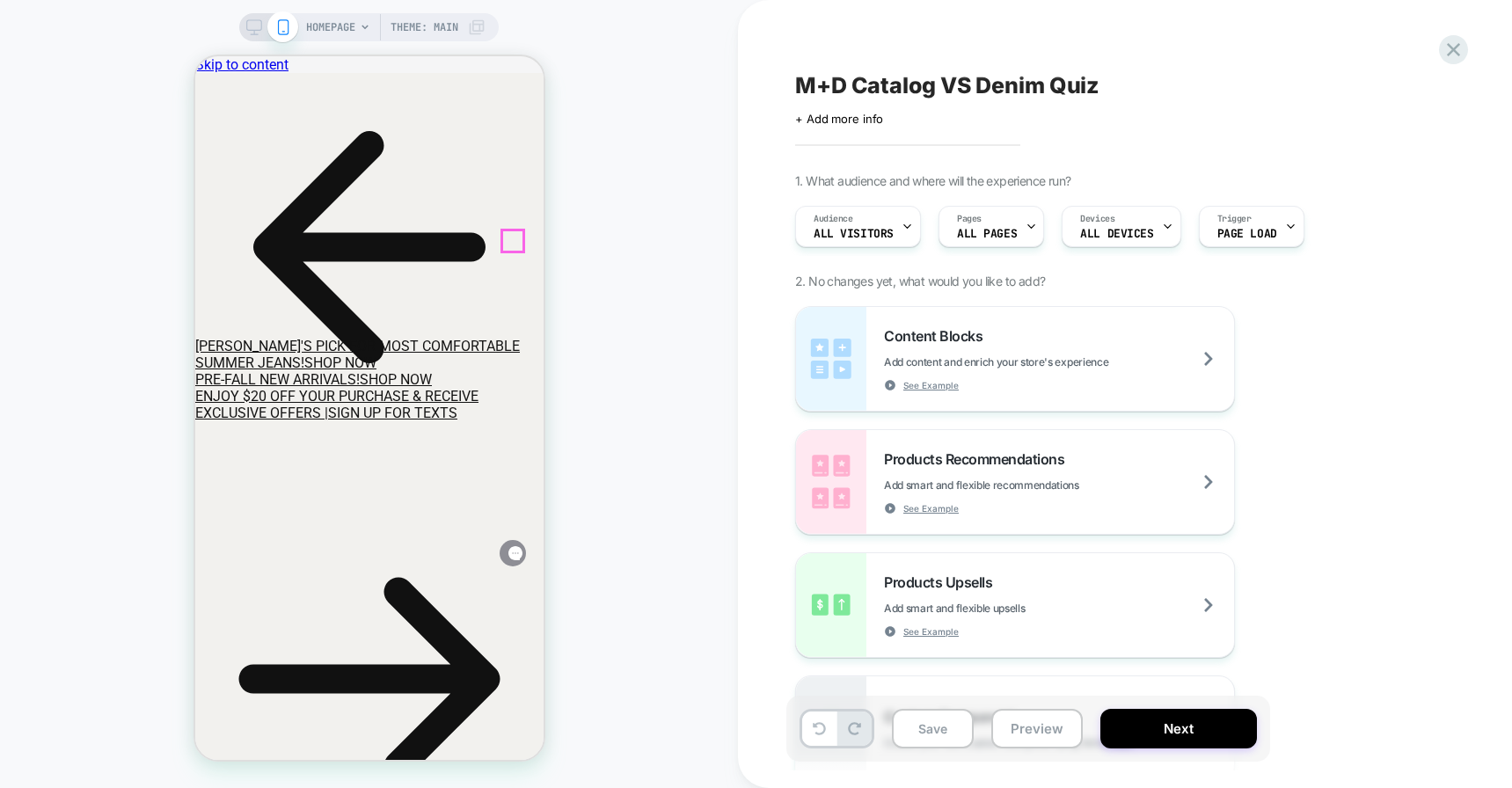
click at [257, 24] on icon at bounding box center [254, 27] width 16 height 16
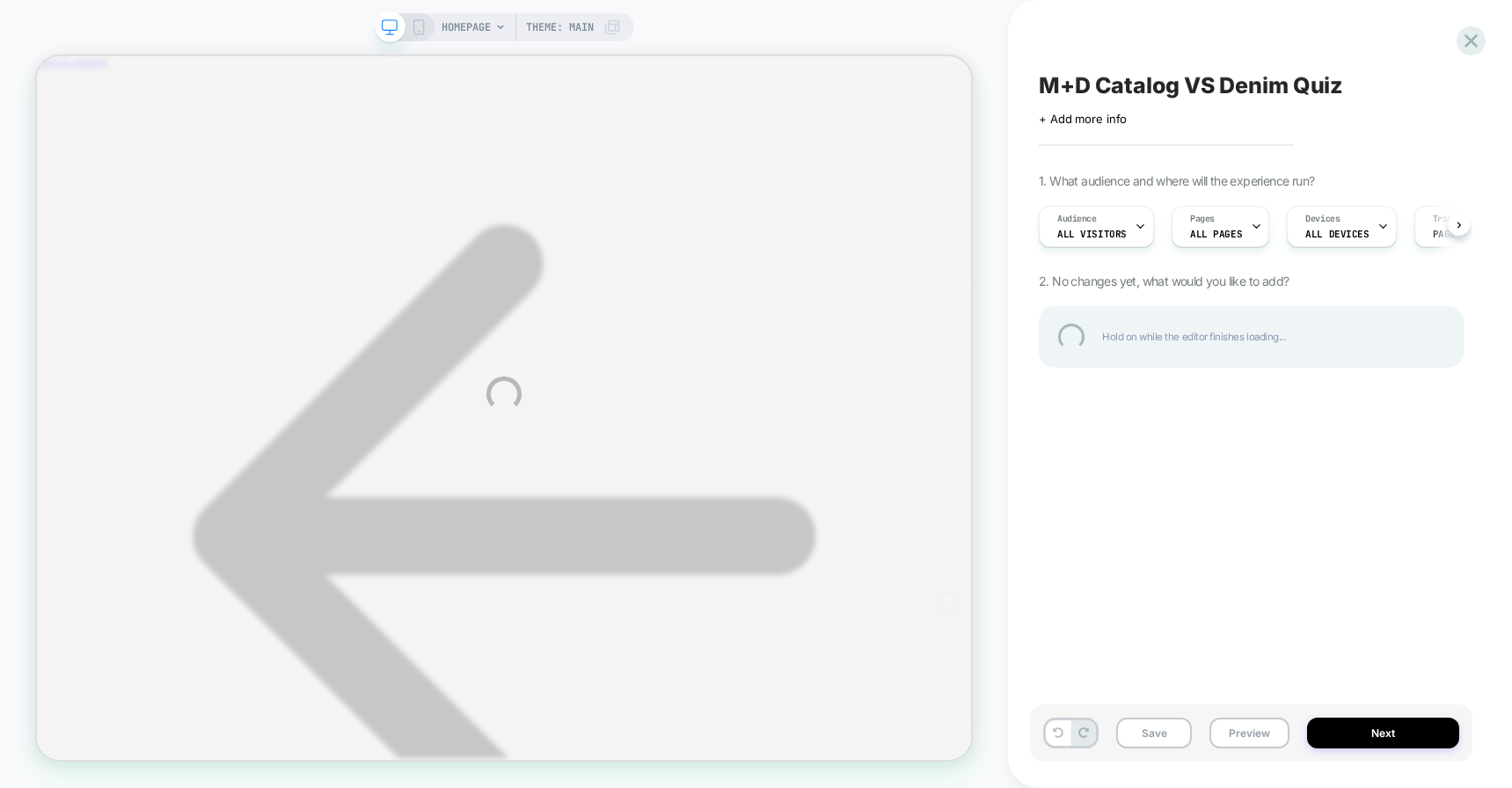
click at [1214, 223] on div "HOMEPAGE Theme: MAIN M+D Catalog VS Denim Quiz Click to edit experience details…" at bounding box center [756, 394] width 1512 height 788
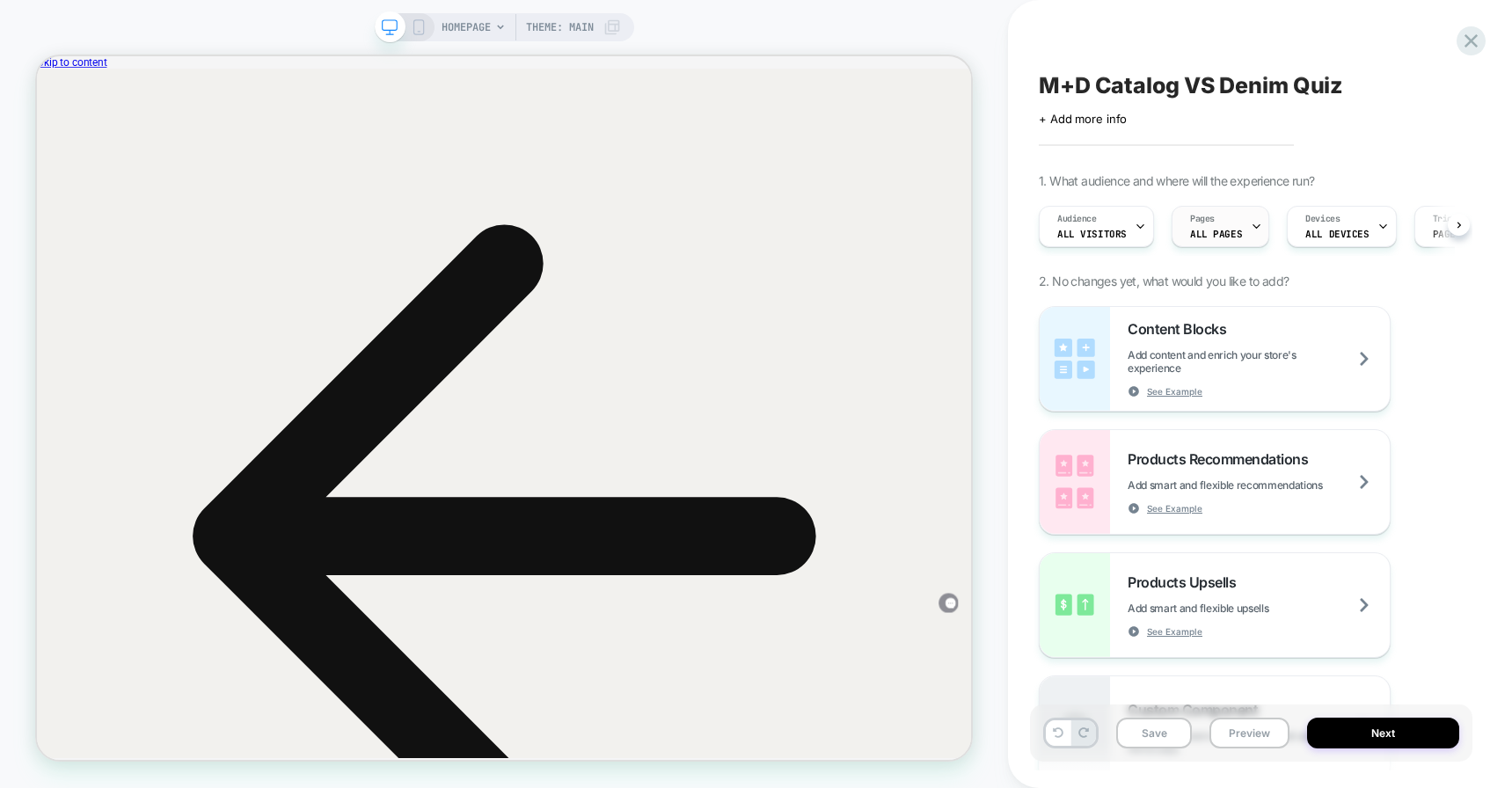
scroll to position [0, 1]
click at [1237, 227] on div "Pages ALL PAGES" at bounding box center [1214, 227] width 87 height 40
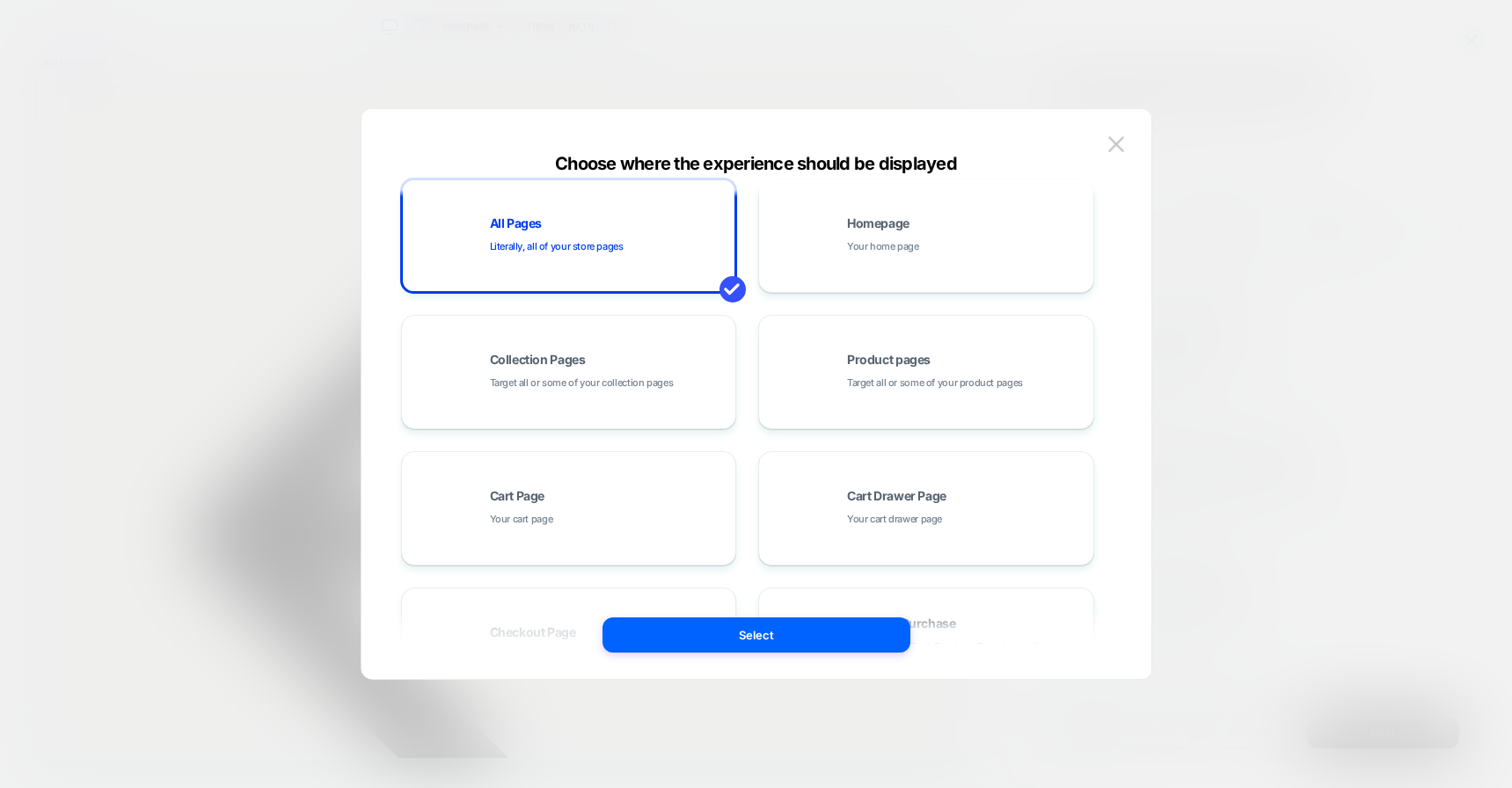
scroll to position [0, 0]
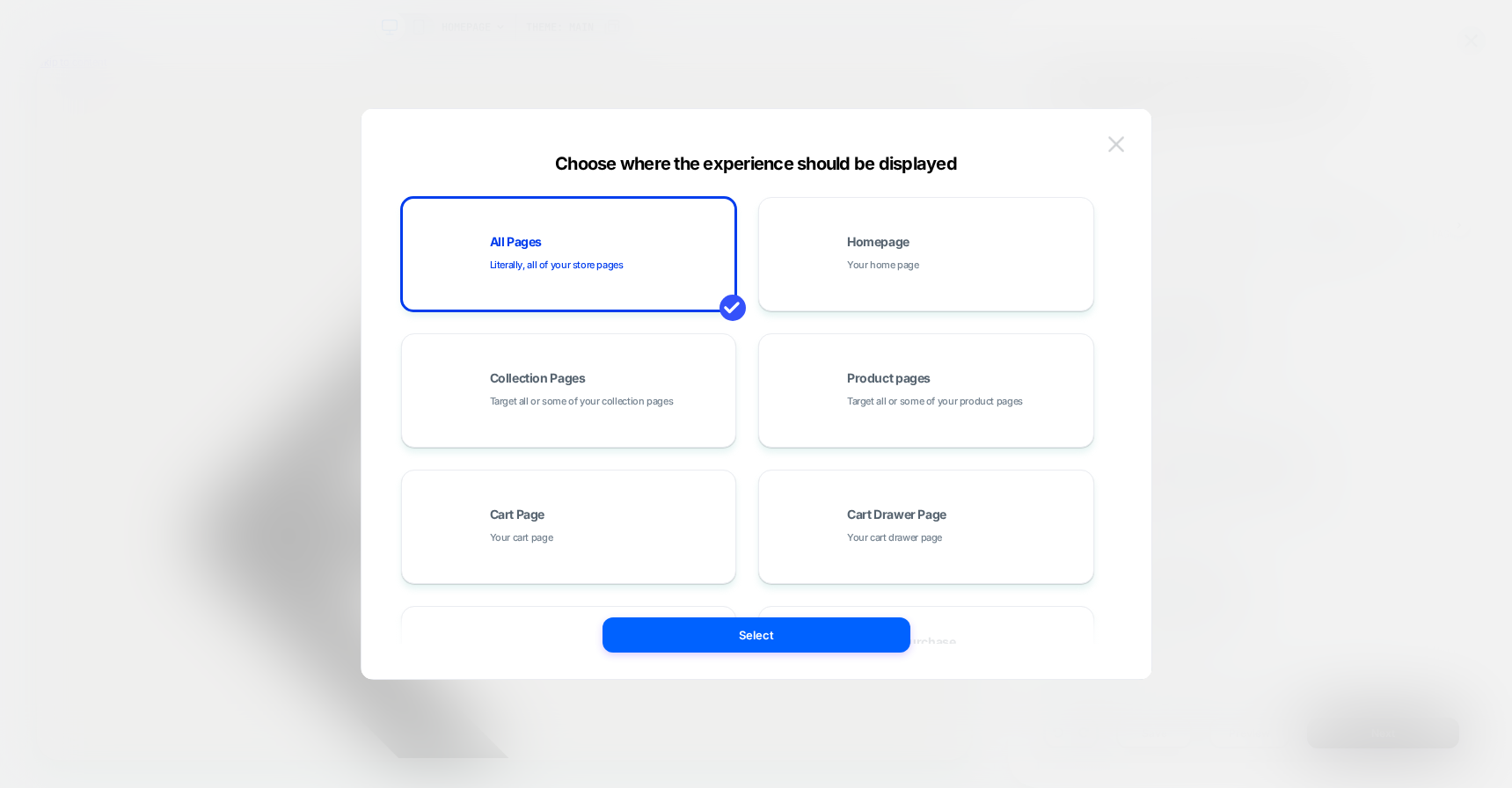
click at [1119, 144] on img at bounding box center [1116, 144] width 16 height 15
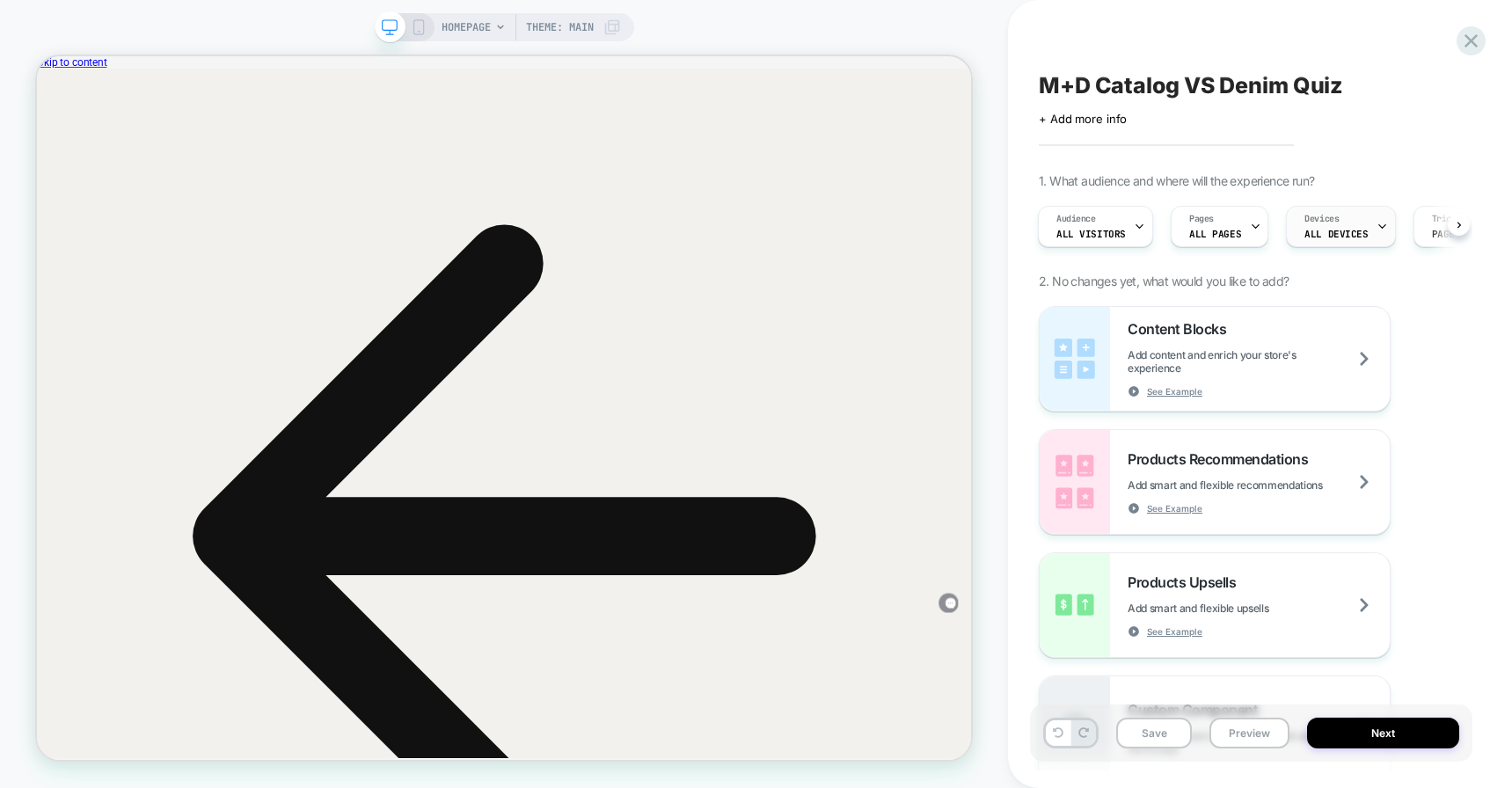
click at [1312, 226] on div "Devices ALL DEVICES" at bounding box center [1336, 227] width 99 height 40
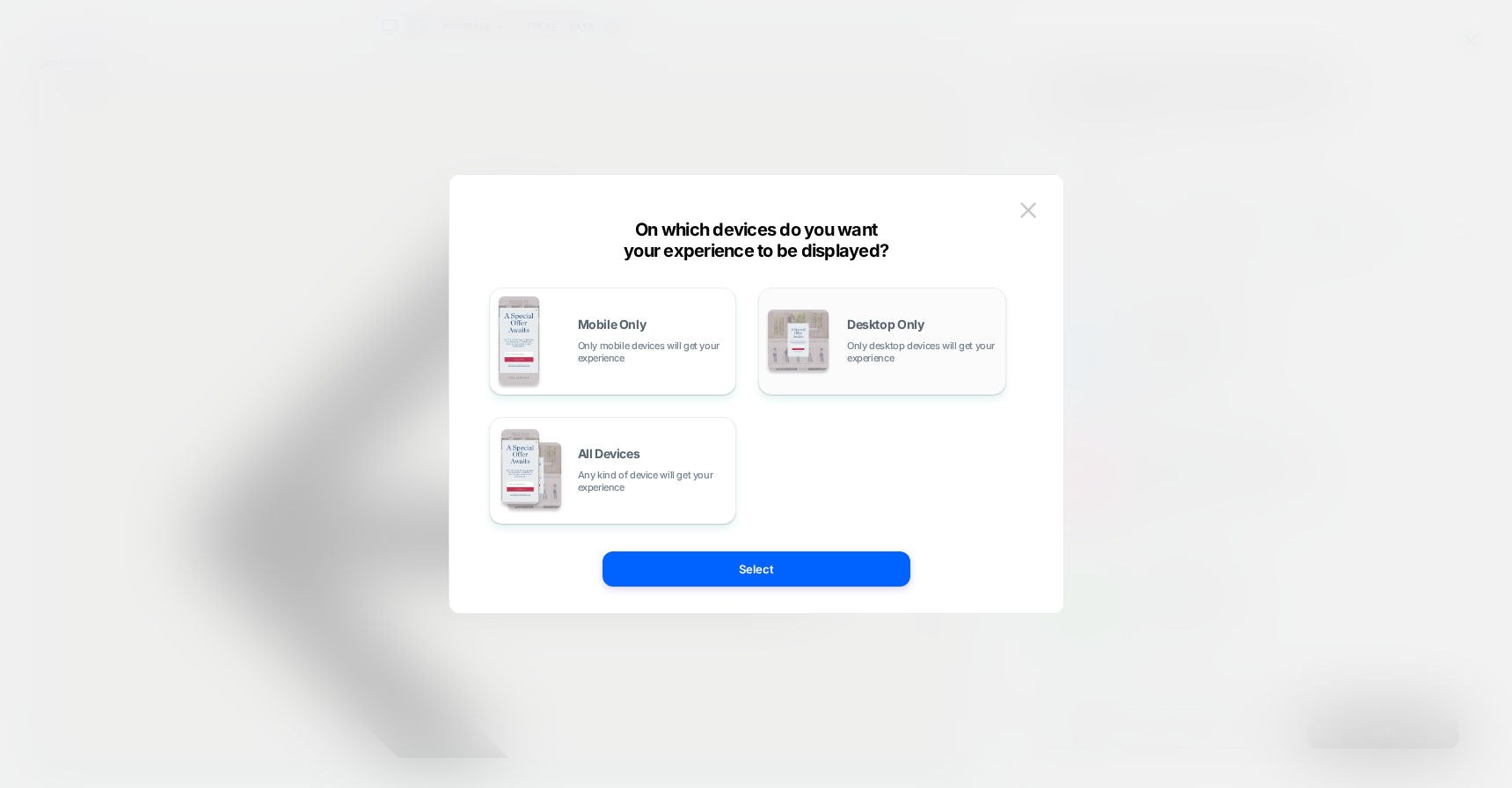
click at [778, 346] on img at bounding box center [798, 339] width 61 height 61
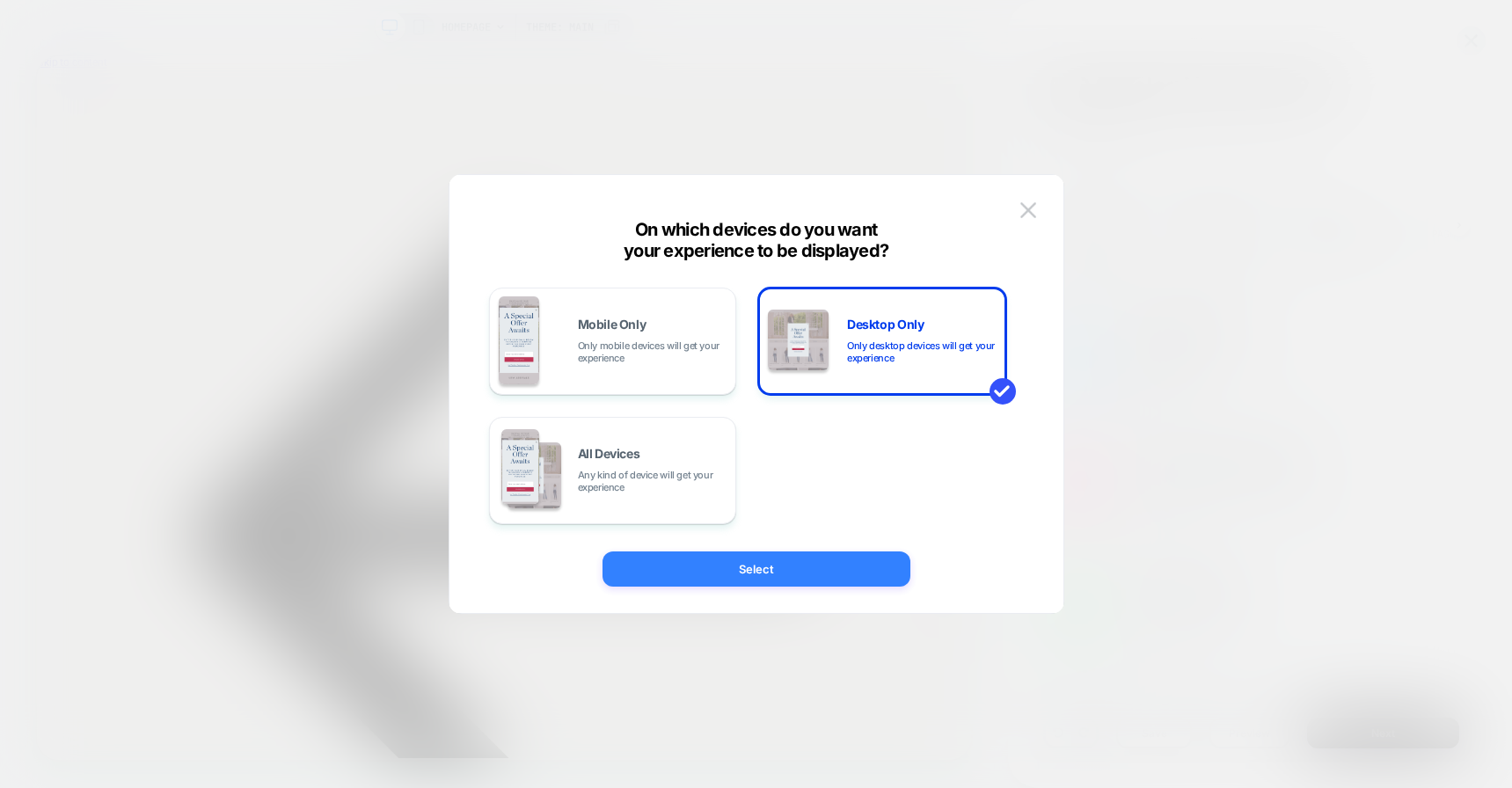
click at [704, 582] on button "Select" at bounding box center [756, 569] width 307 height 35
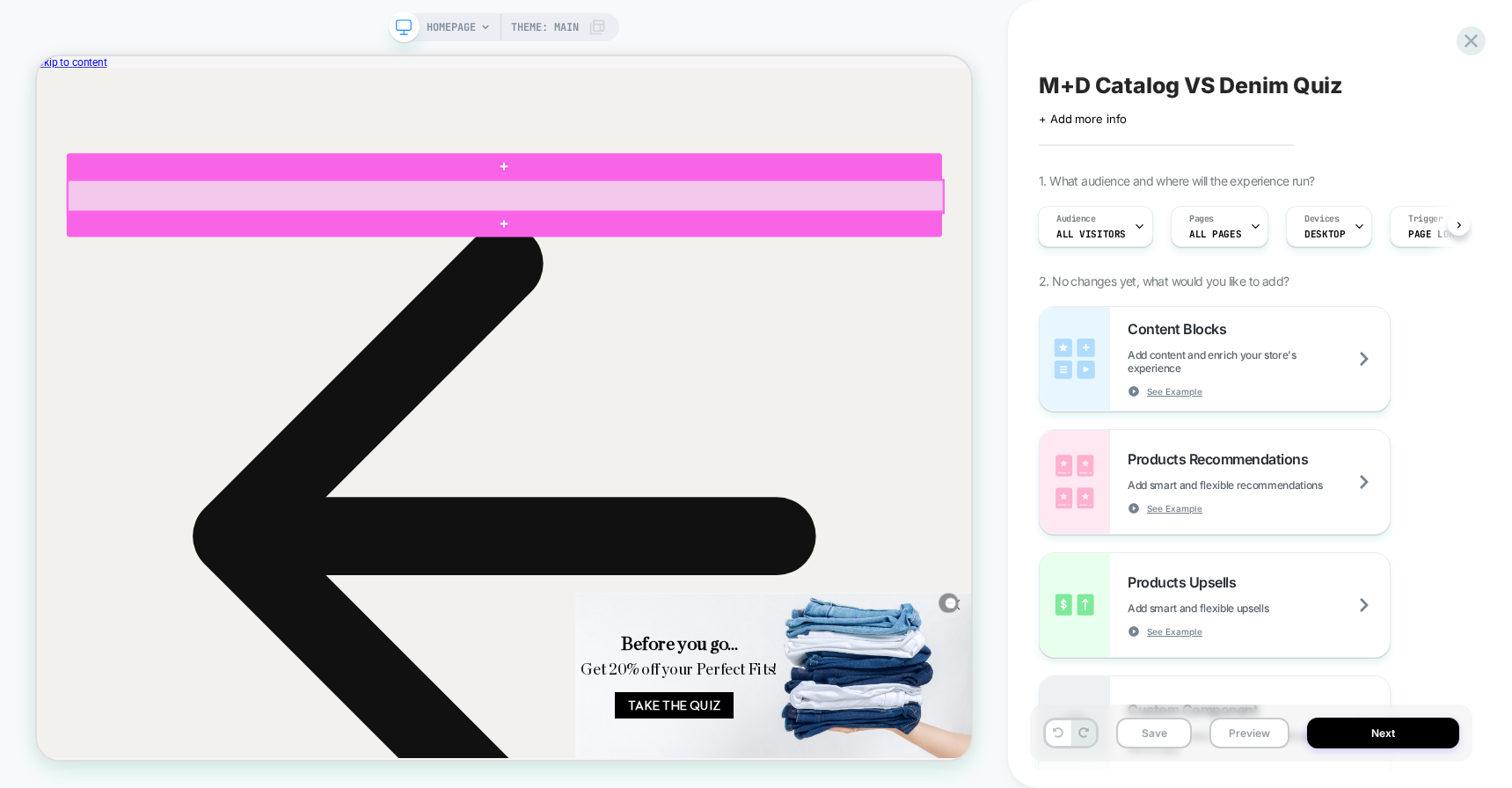
click at [827, 238] on div at bounding box center [662, 243] width 1167 height 43
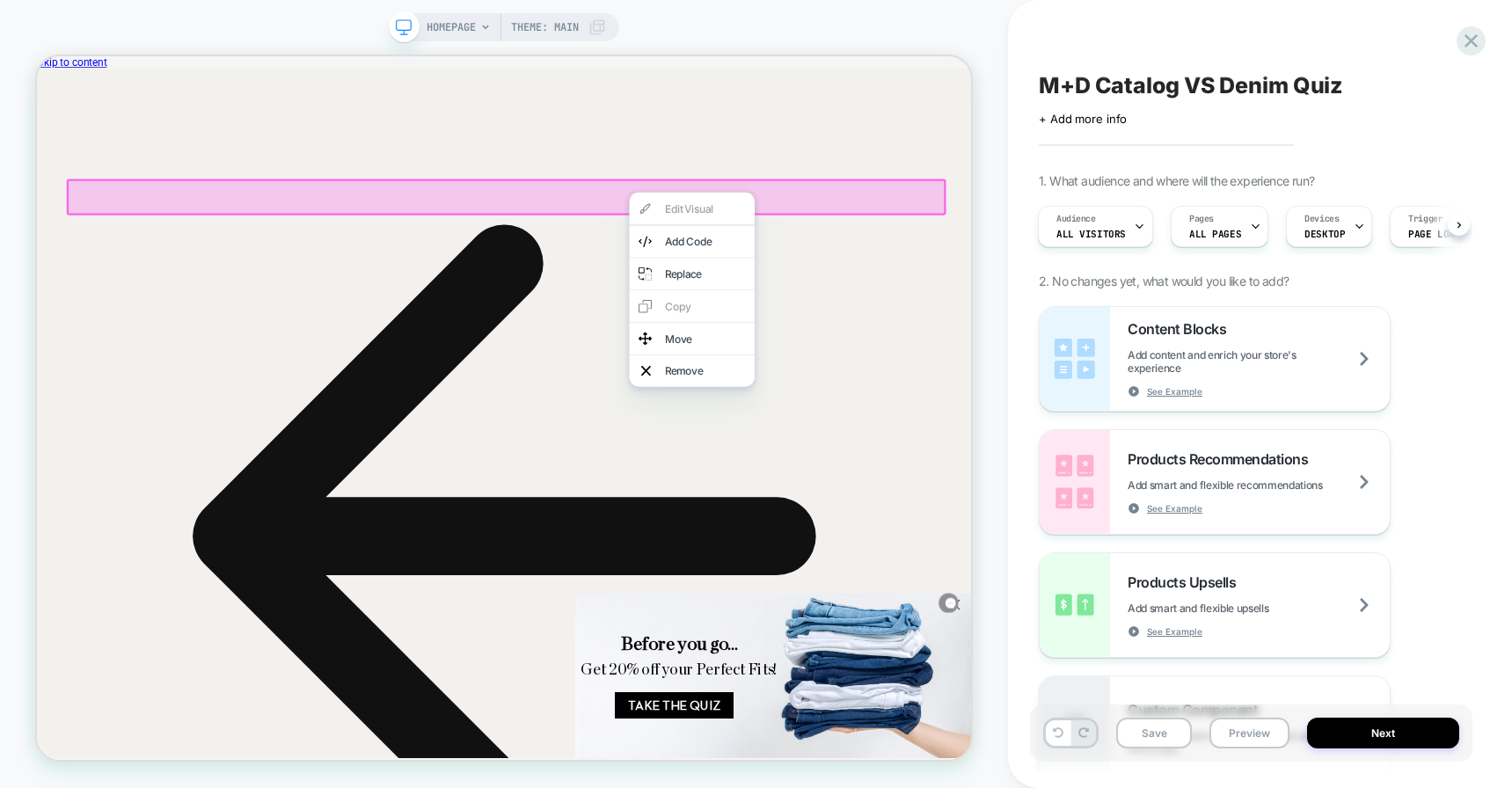
click at [37, 56] on icon at bounding box center [37, 56] width 0 height 0
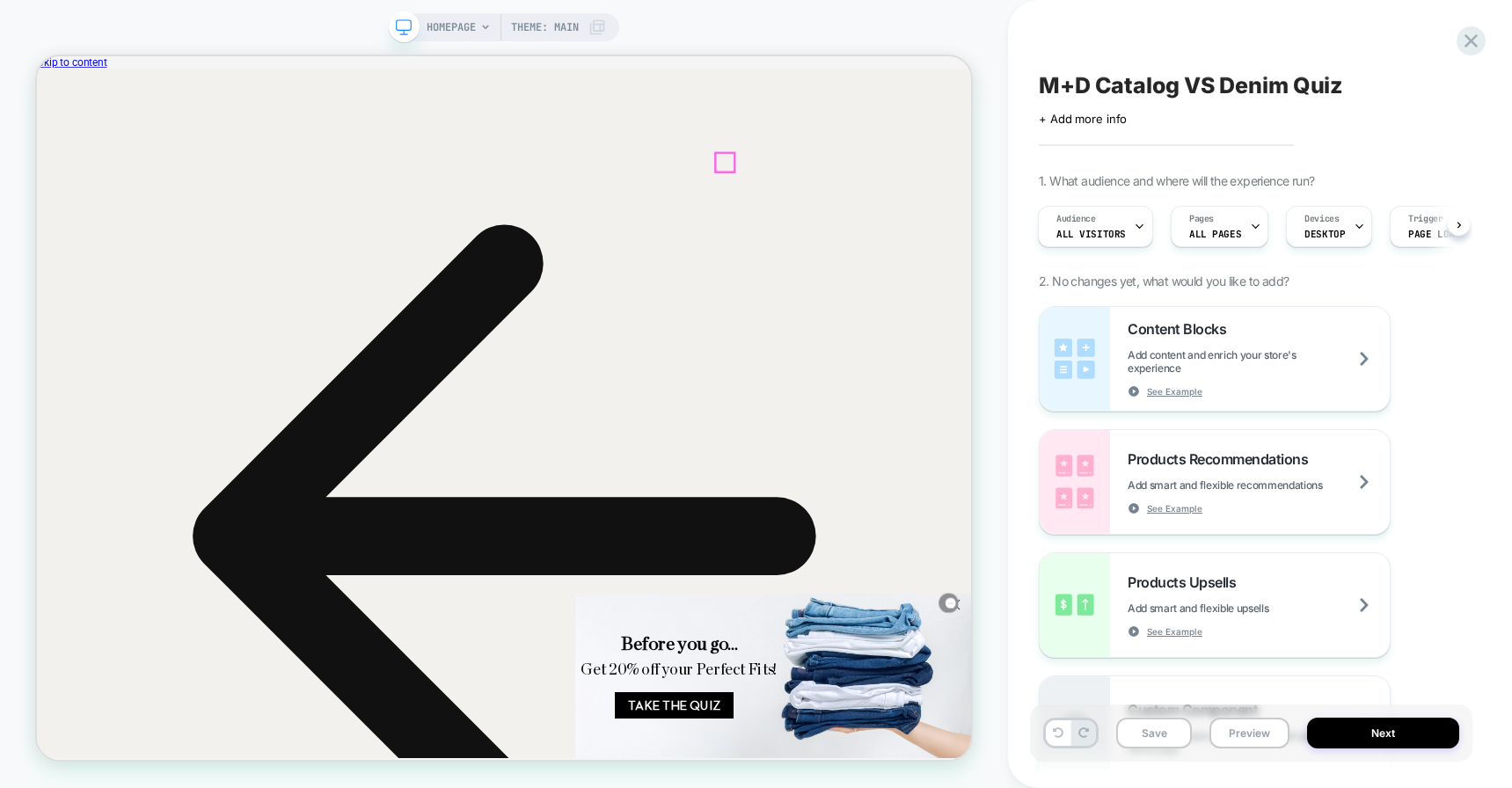
click at [37, 56] on icon at bounding box center [37, 56] width 0 height 0
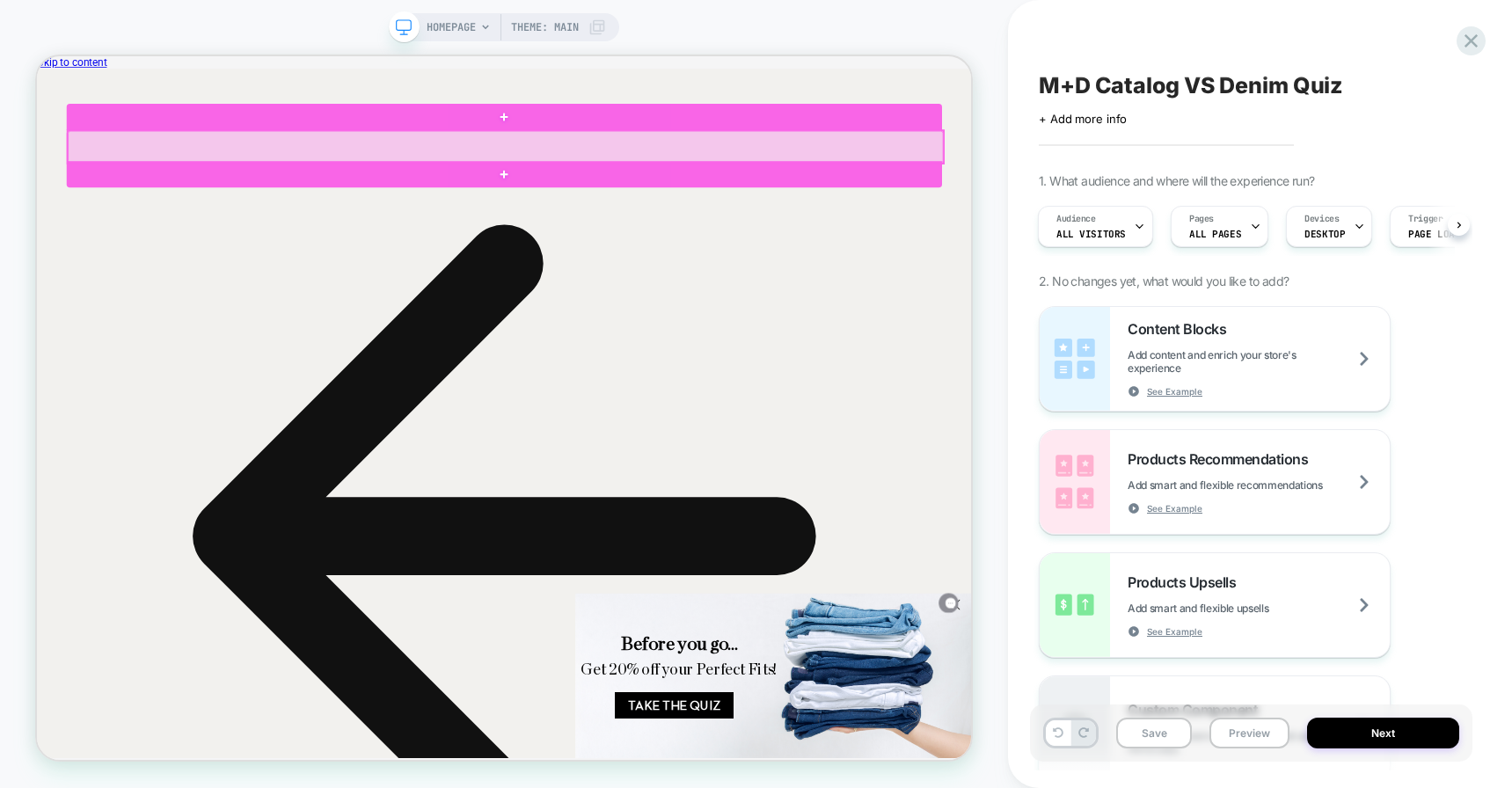
click at [843, 176] on div at bounding box center [662, 177] width 1167 height 43
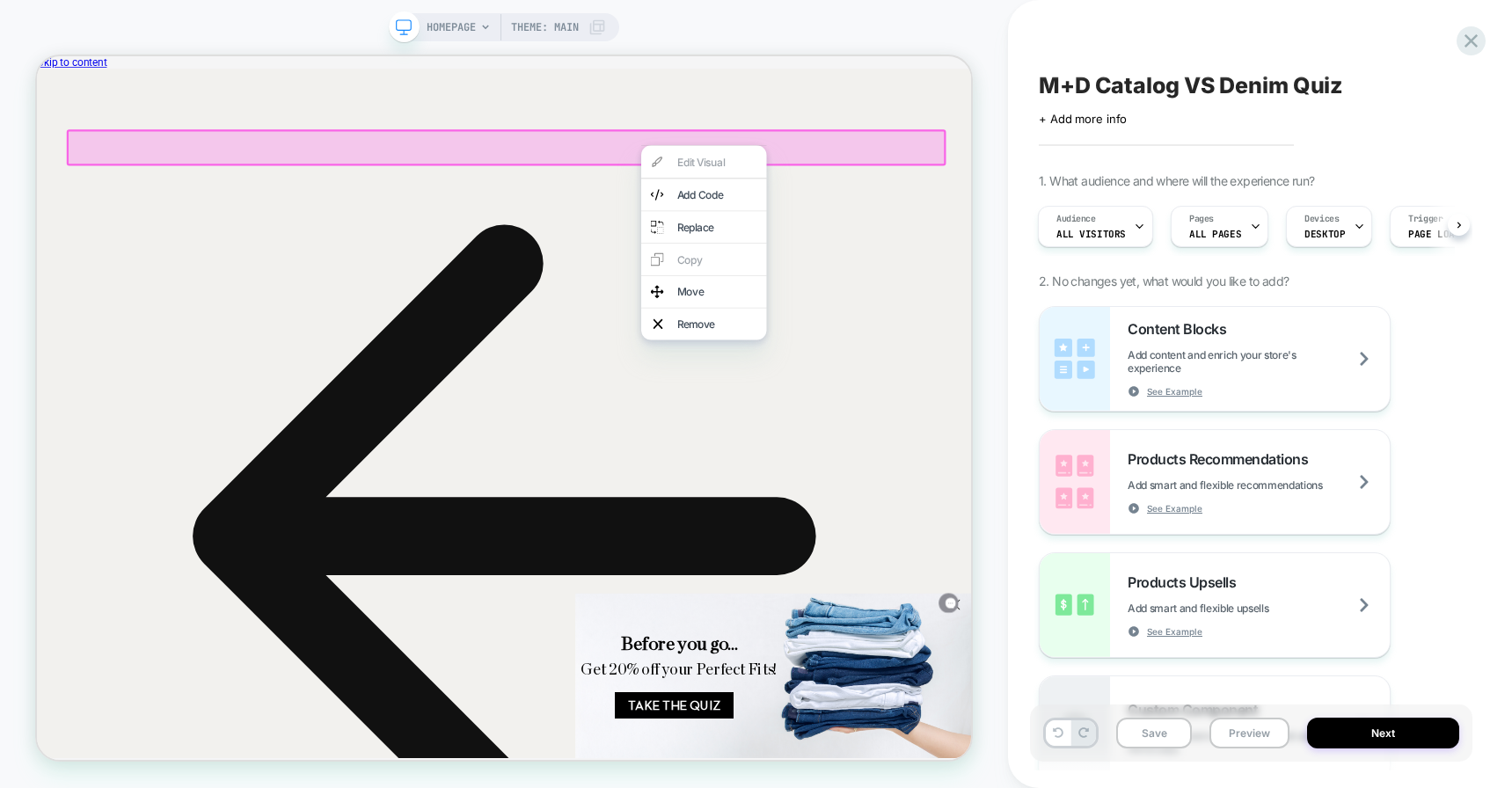
click at [874, 189] on div "Edit Visual Add Code Replace Copy Move Remove" at bounding box center [926, 305] width 167 height 260
click at [872, 228] on div "Add Code" at bounding box center [926, 241] width 167 height 43
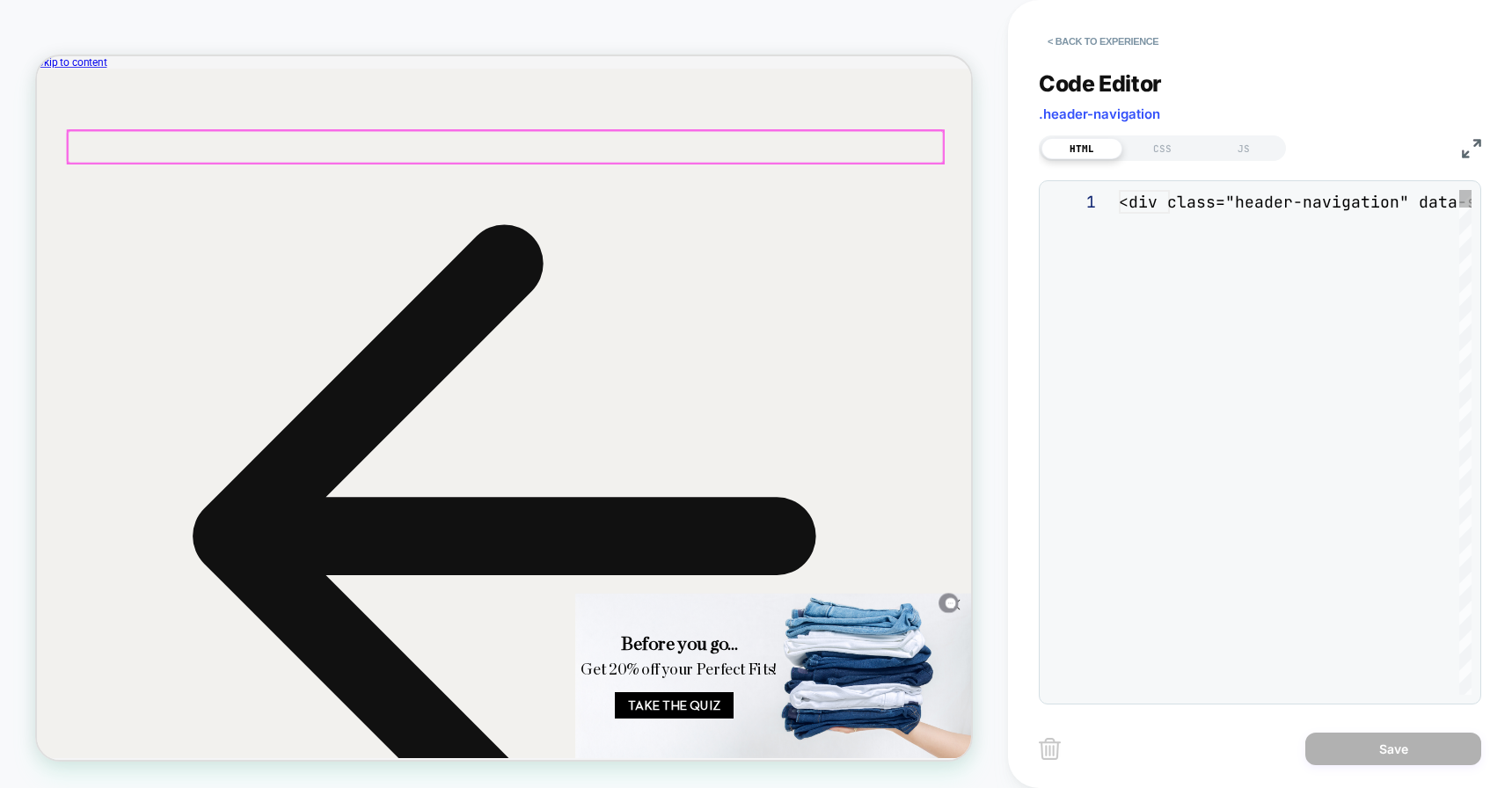
scroll to position [238, 0]
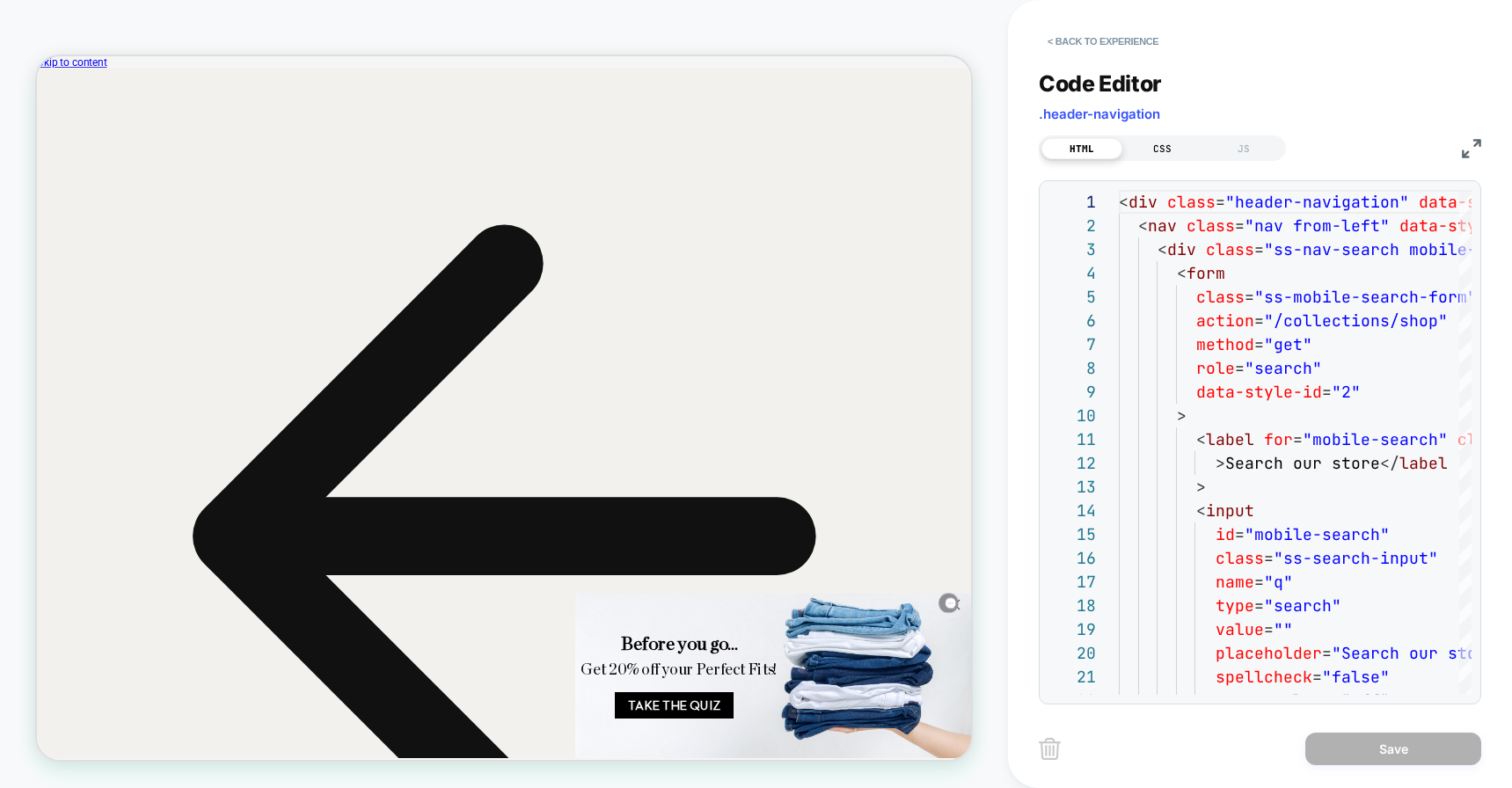
click at [1169, 146] on div "CSS" at bounding box center [1162, 148] width 80 height 21
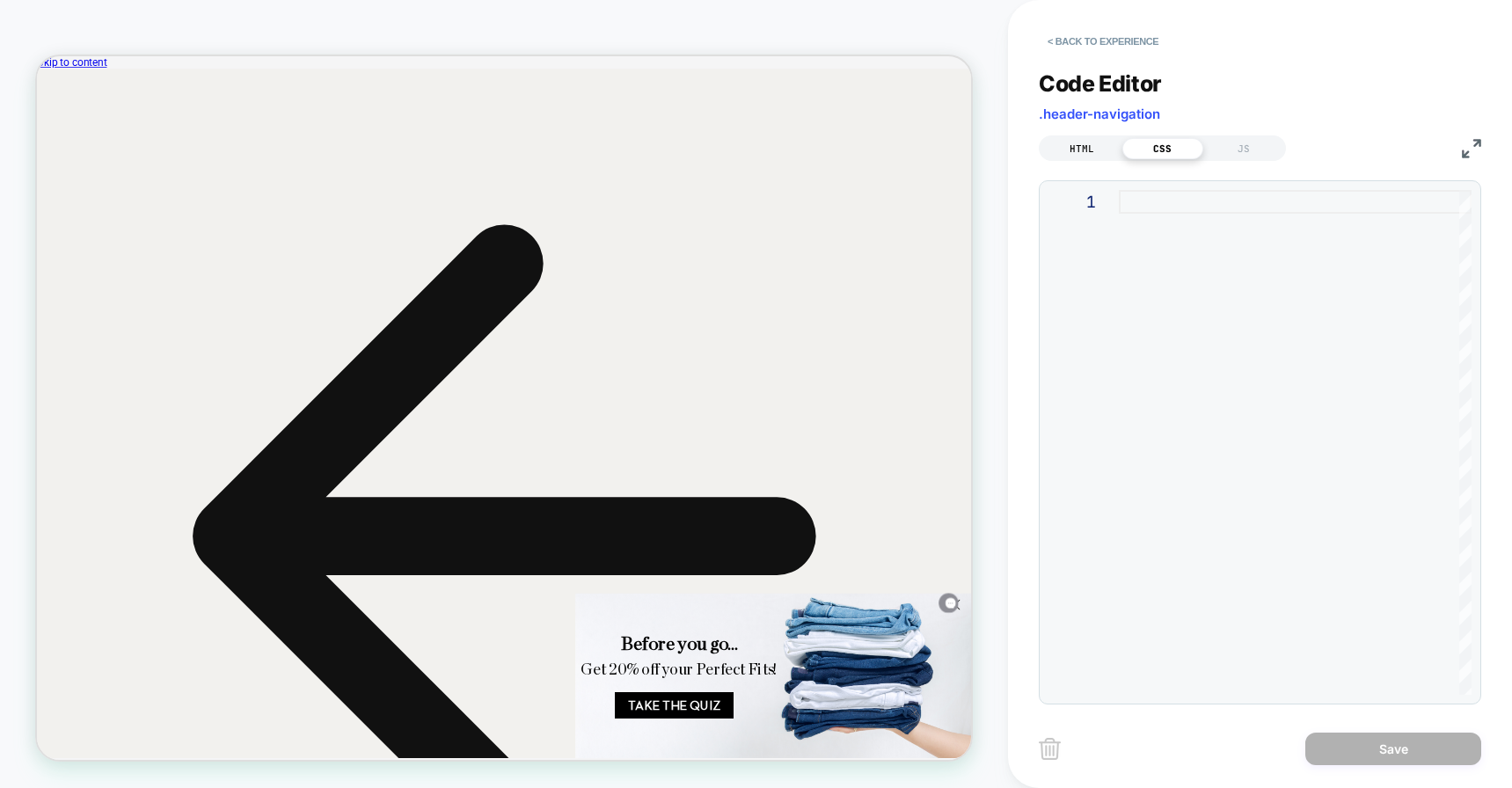
click at [1118, 144] on div "HTML" at bounding box center [1081, 148] width 80 height 21
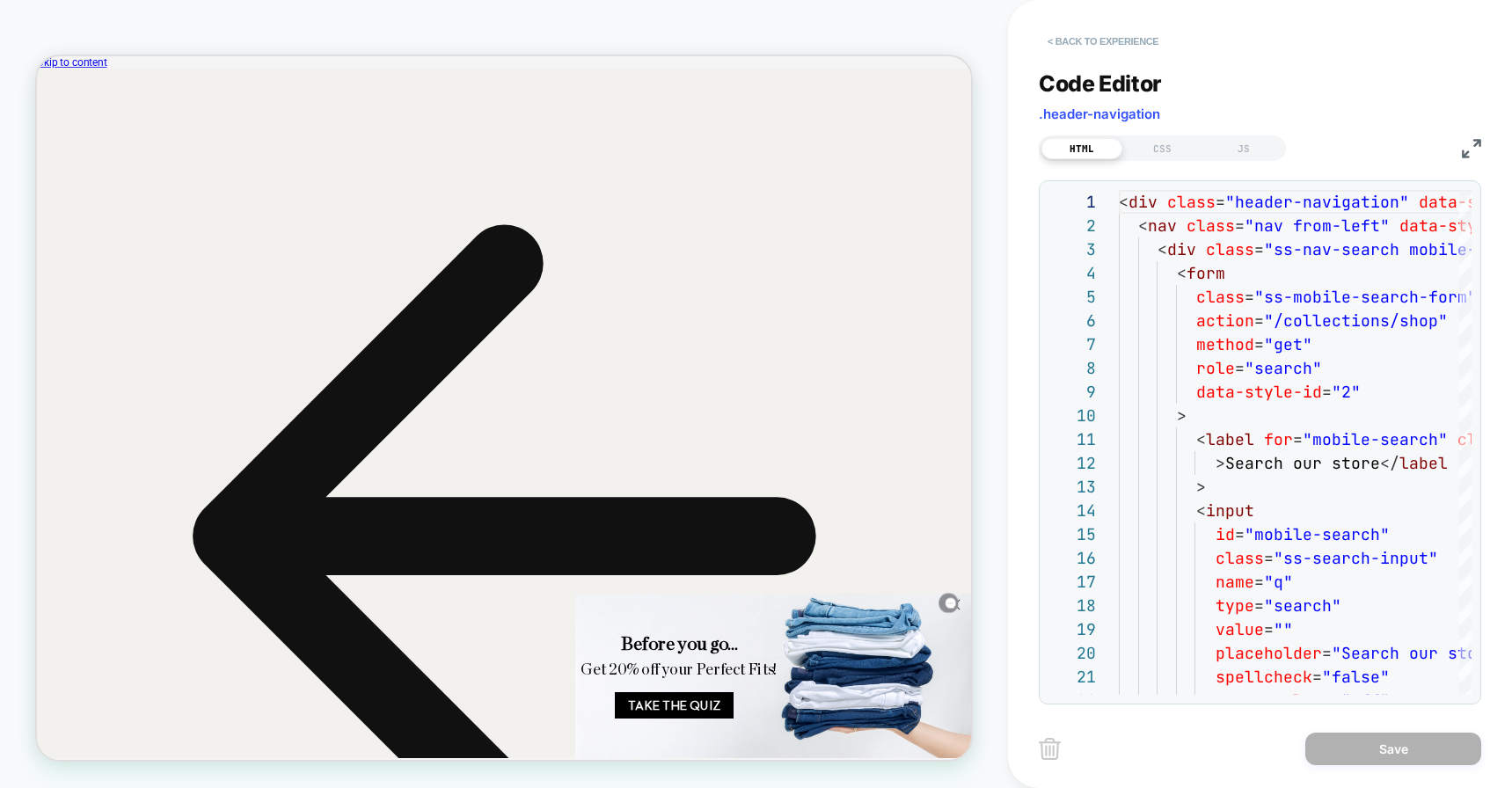
click at [1100, 36] on button "< Back to experience" at bounding box center [1102, 41] width 128 height 28
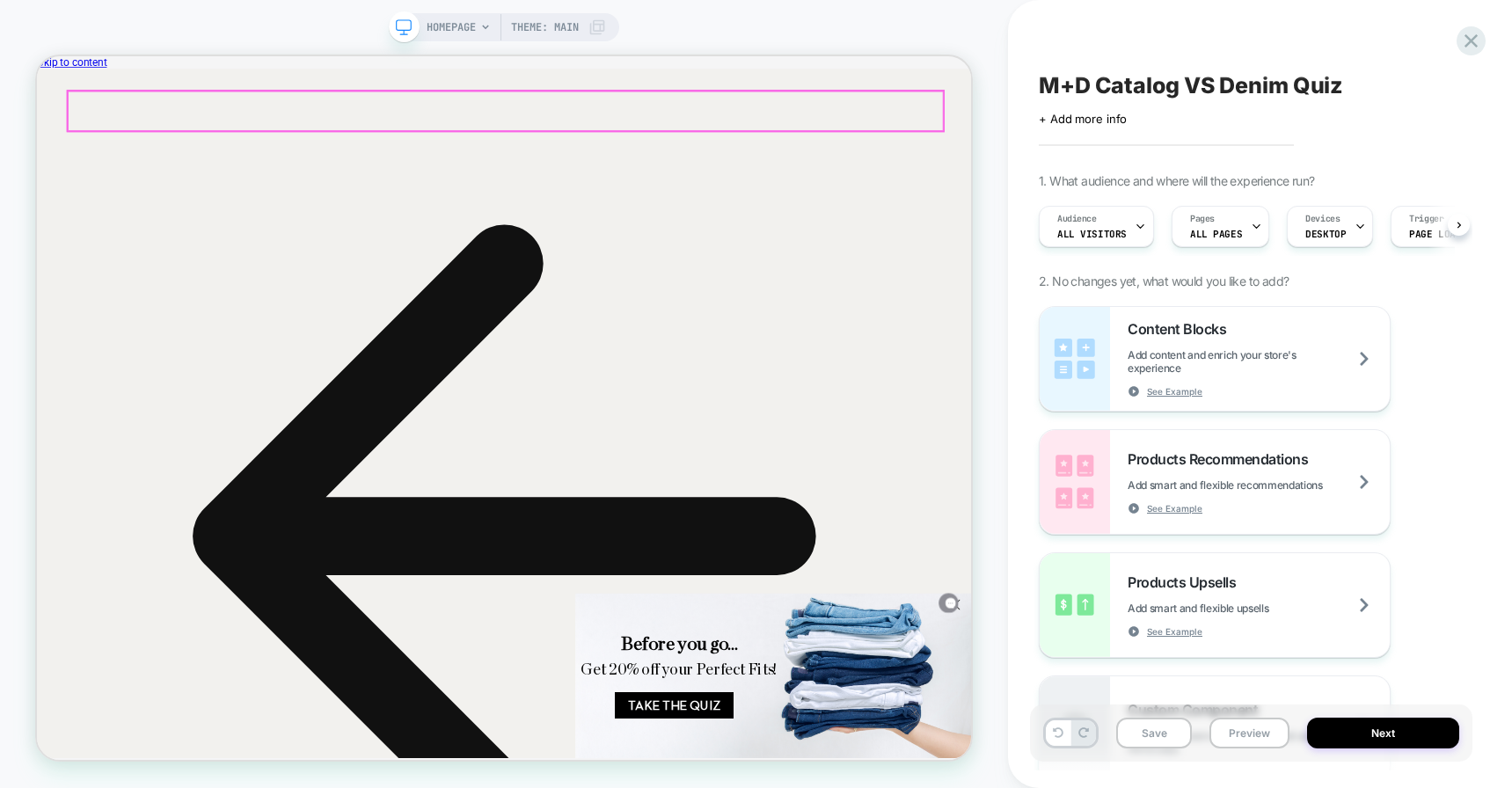
scroll to position [0, 1]
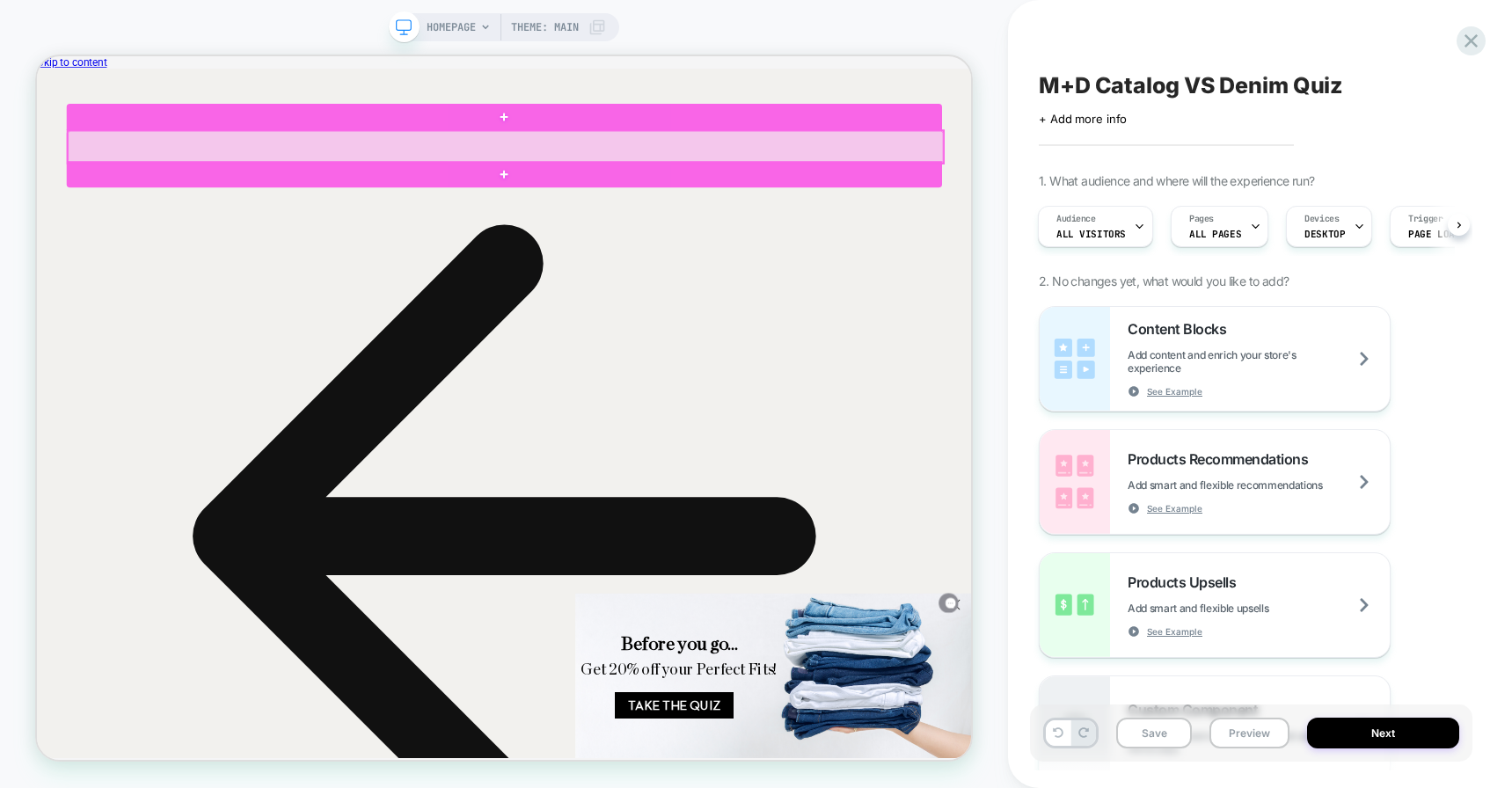
click at [1050, 181] on div at bounding box center [662, 177] width 1167 height 43
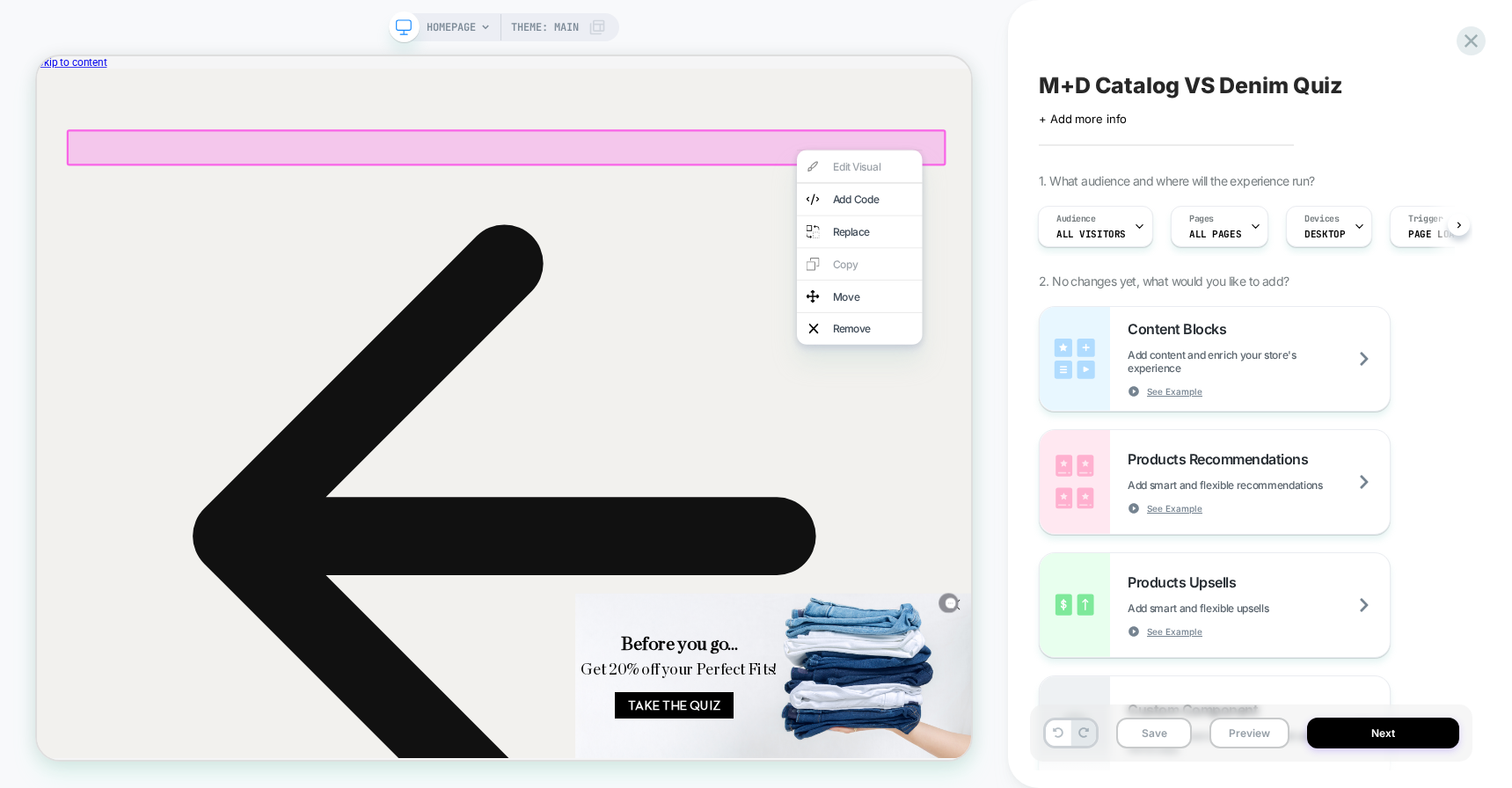
click at [1111, 186] on span "1. What audience and where will the experience run?" at bounding box center [1176, 181] width 275 height 15
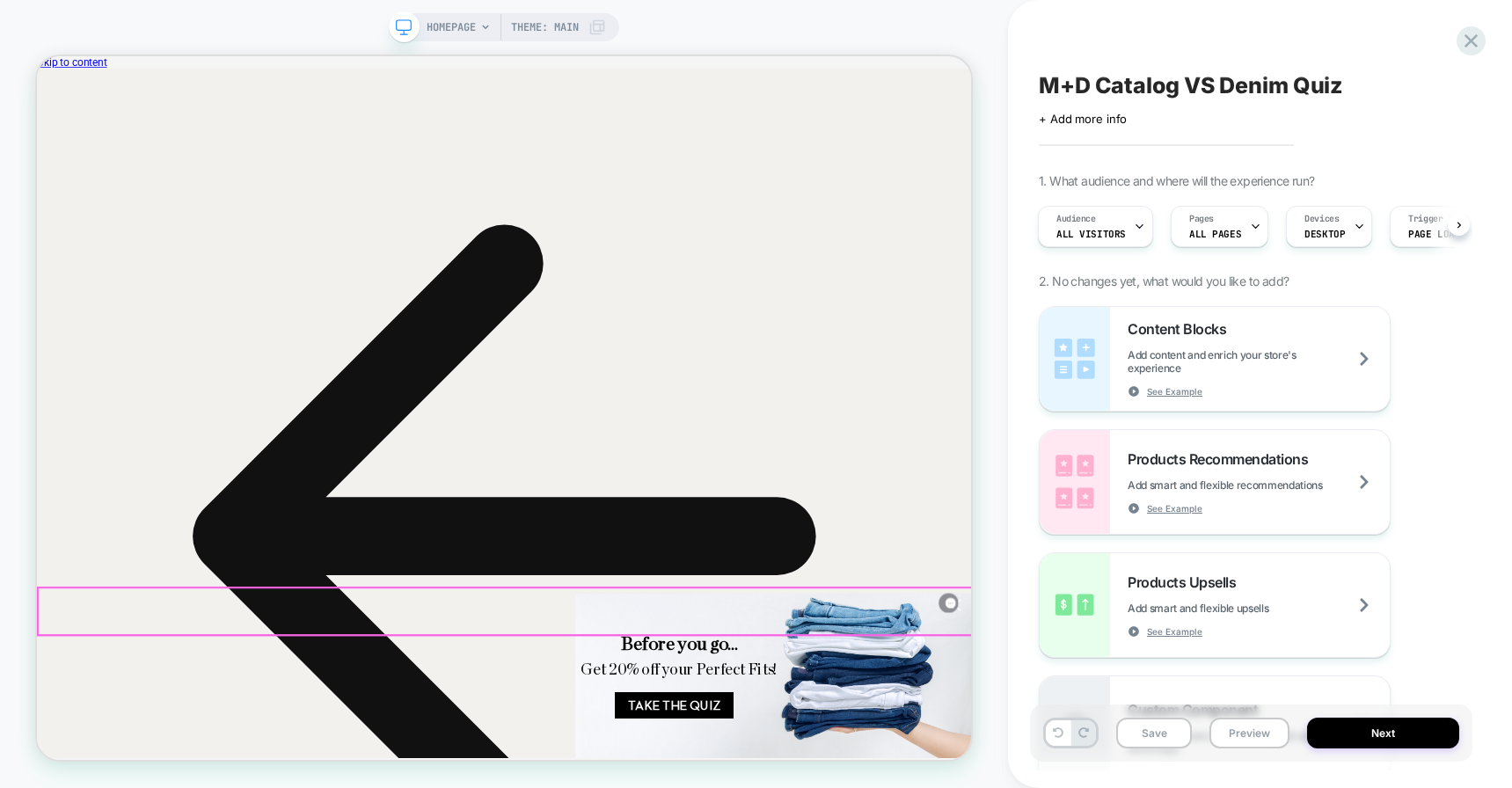
click at [855, 610] on div "Get 20% off your Perfect Fits! Before you go... Take The Quiz" at bounding box center [838, 702] width 527 height 220
